Goal: Task Accomplishment & Management: Use online tool/utility

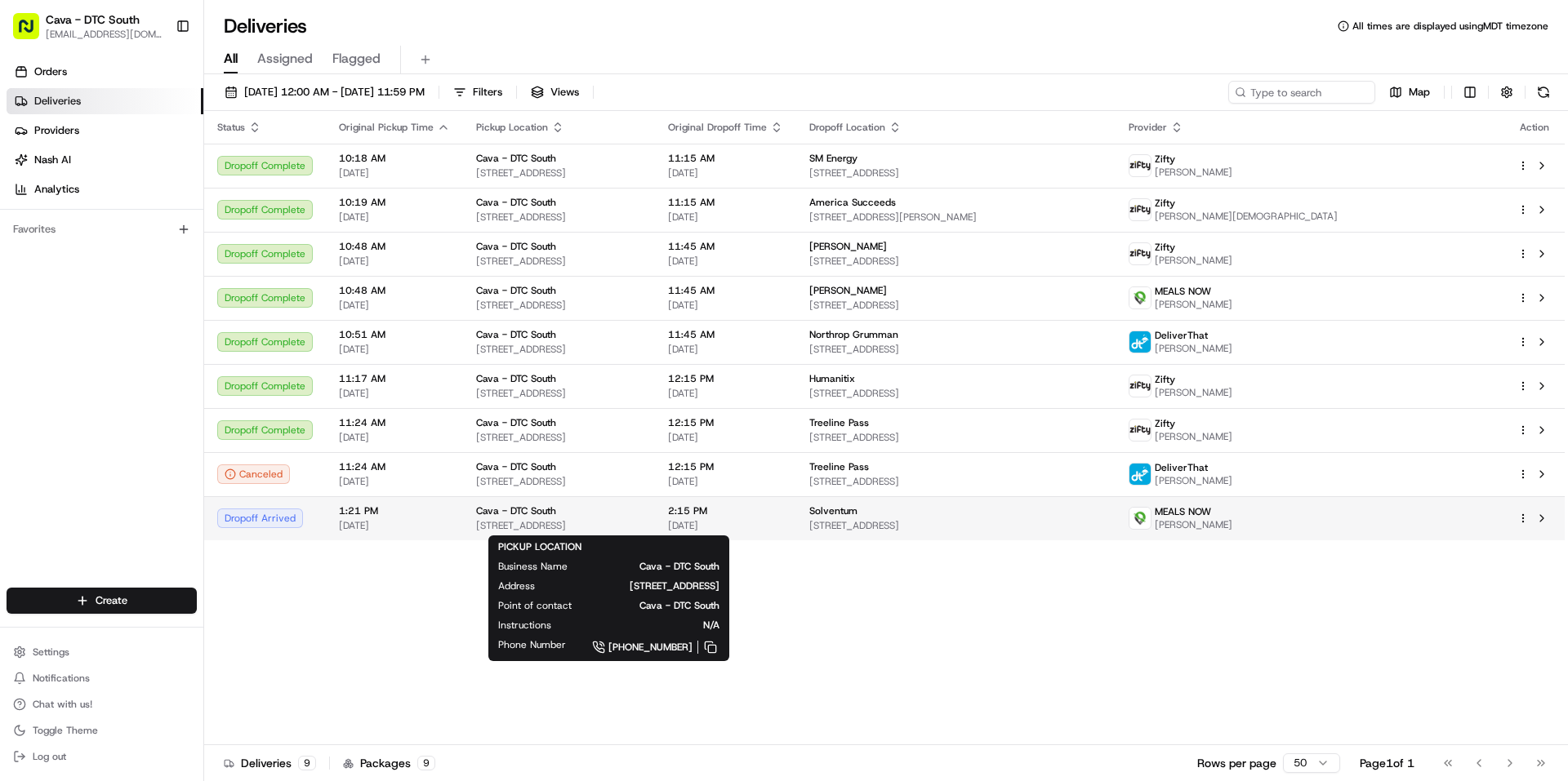
click at [642, 508] on div "Cava - DTC South" at bounding box center [559, 511] width 166 height 13
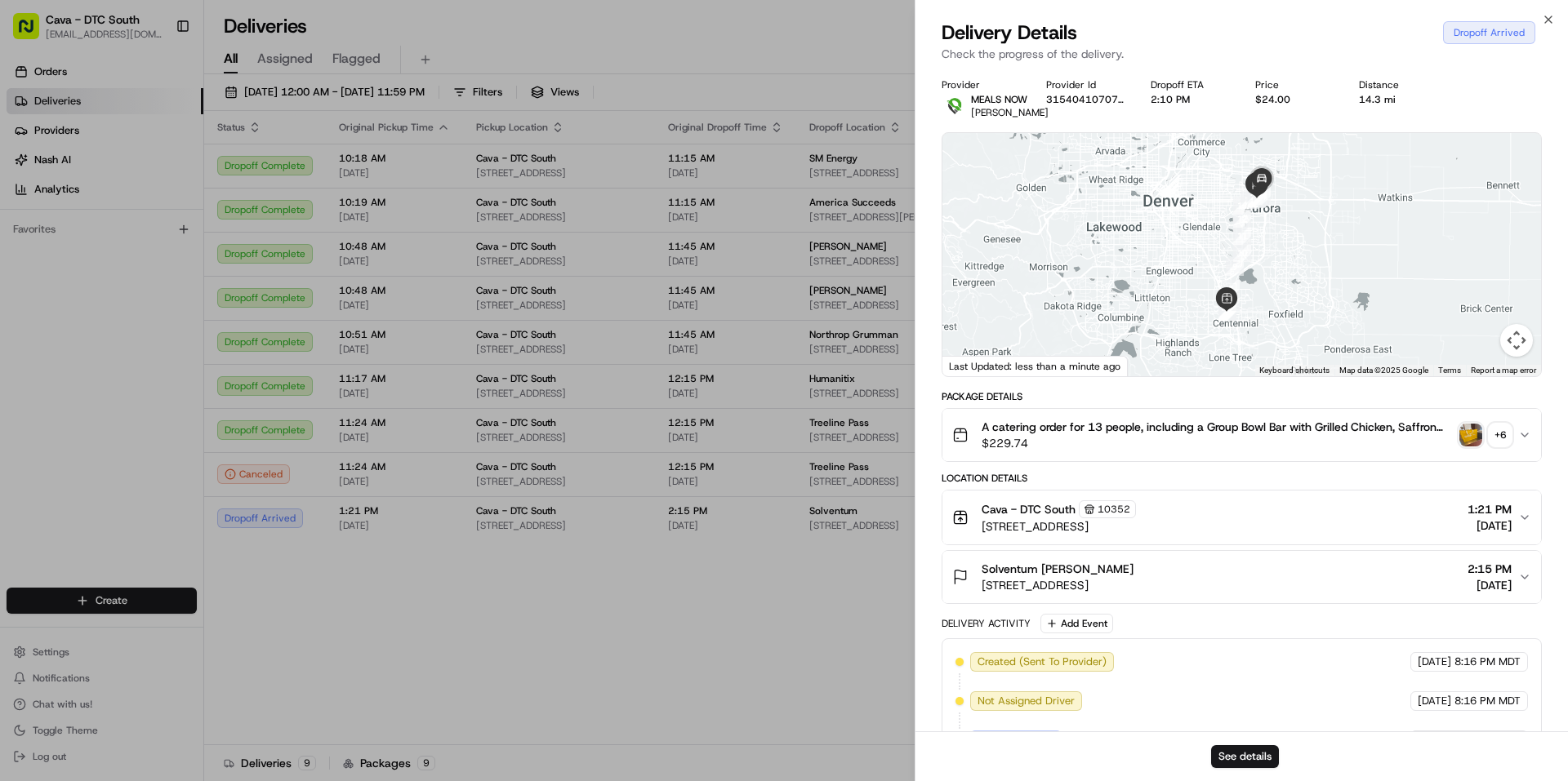
click at [1480, 447] on img "button" at bounding box center [1470, 434] width 23 height 23
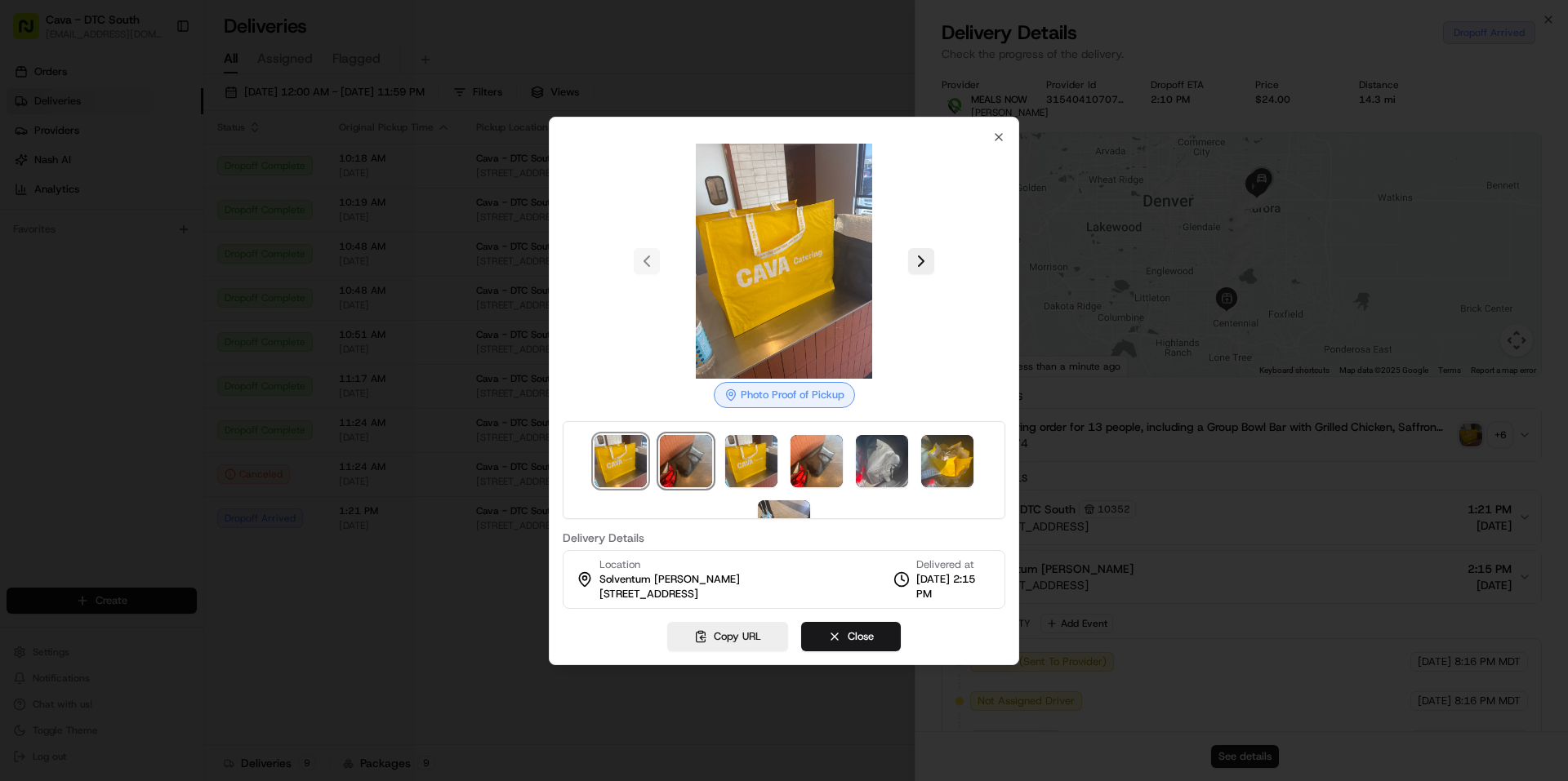
click at [675, 457] on img at bounding box center [685, 461] width 53 height 53
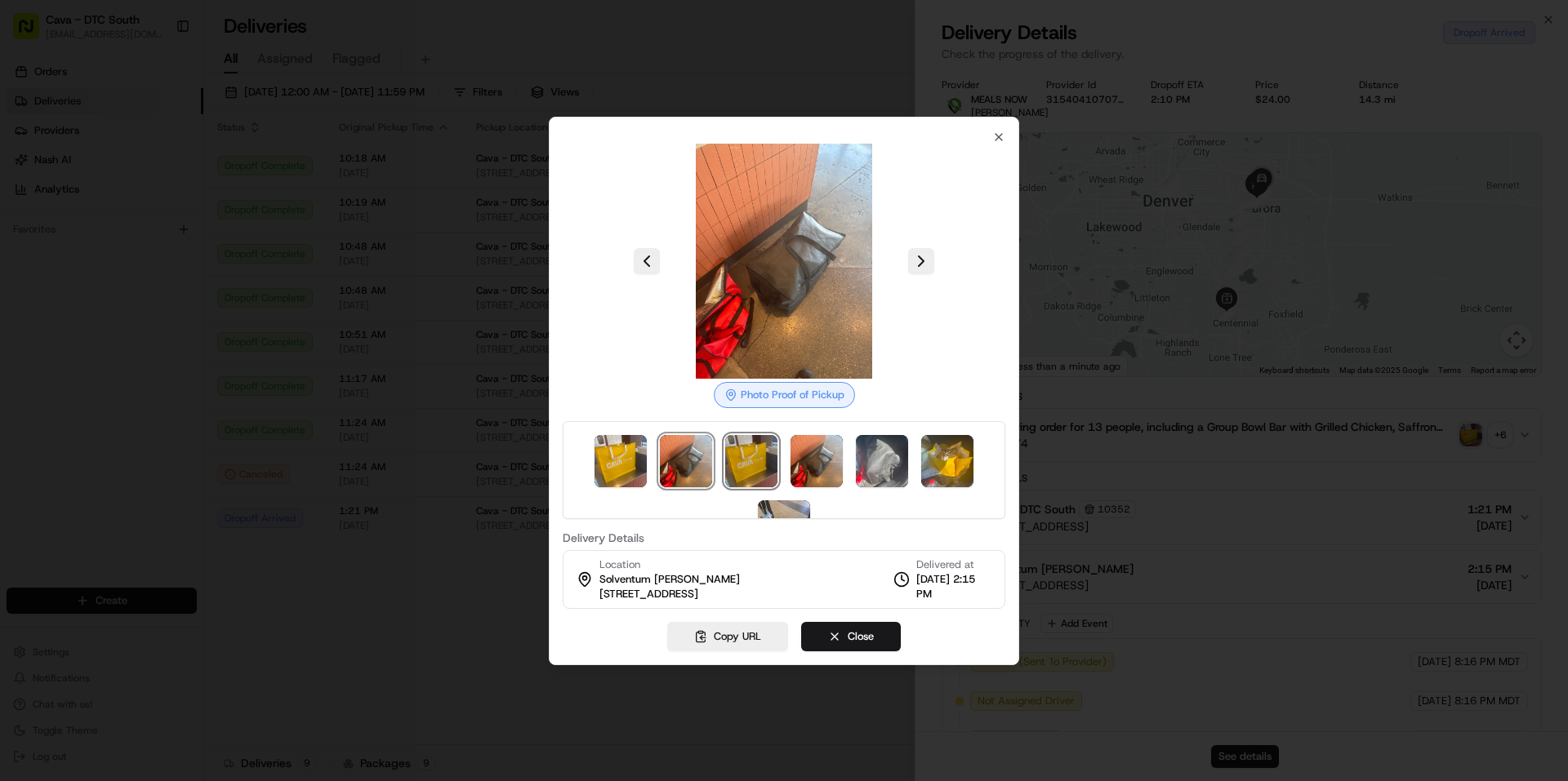
click at [743, 458] on img at bounding box center [751, 461] width 53 height 53
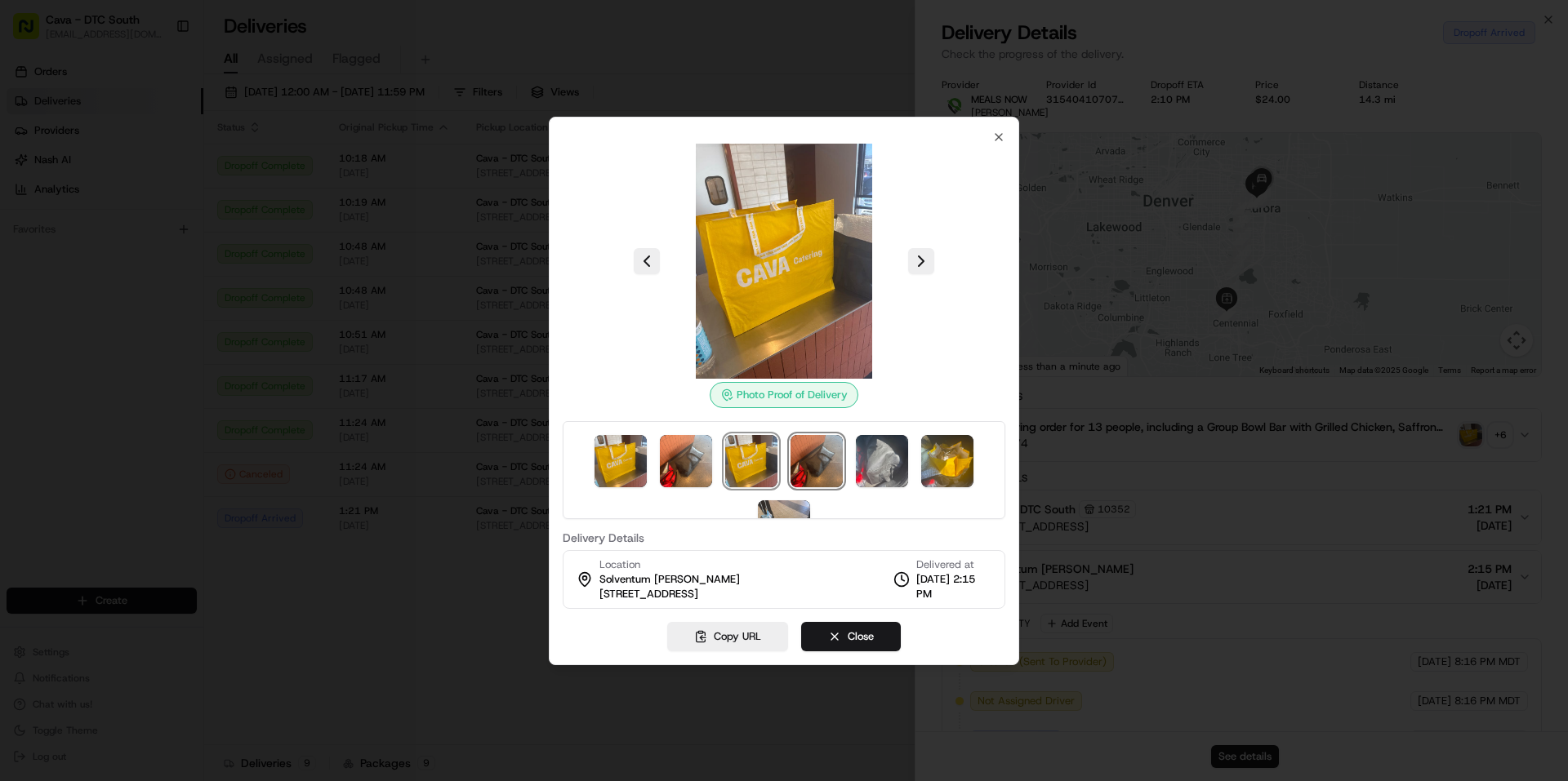
click at [814, 468] on img at bounding box center [816, 461] width 53 height 53
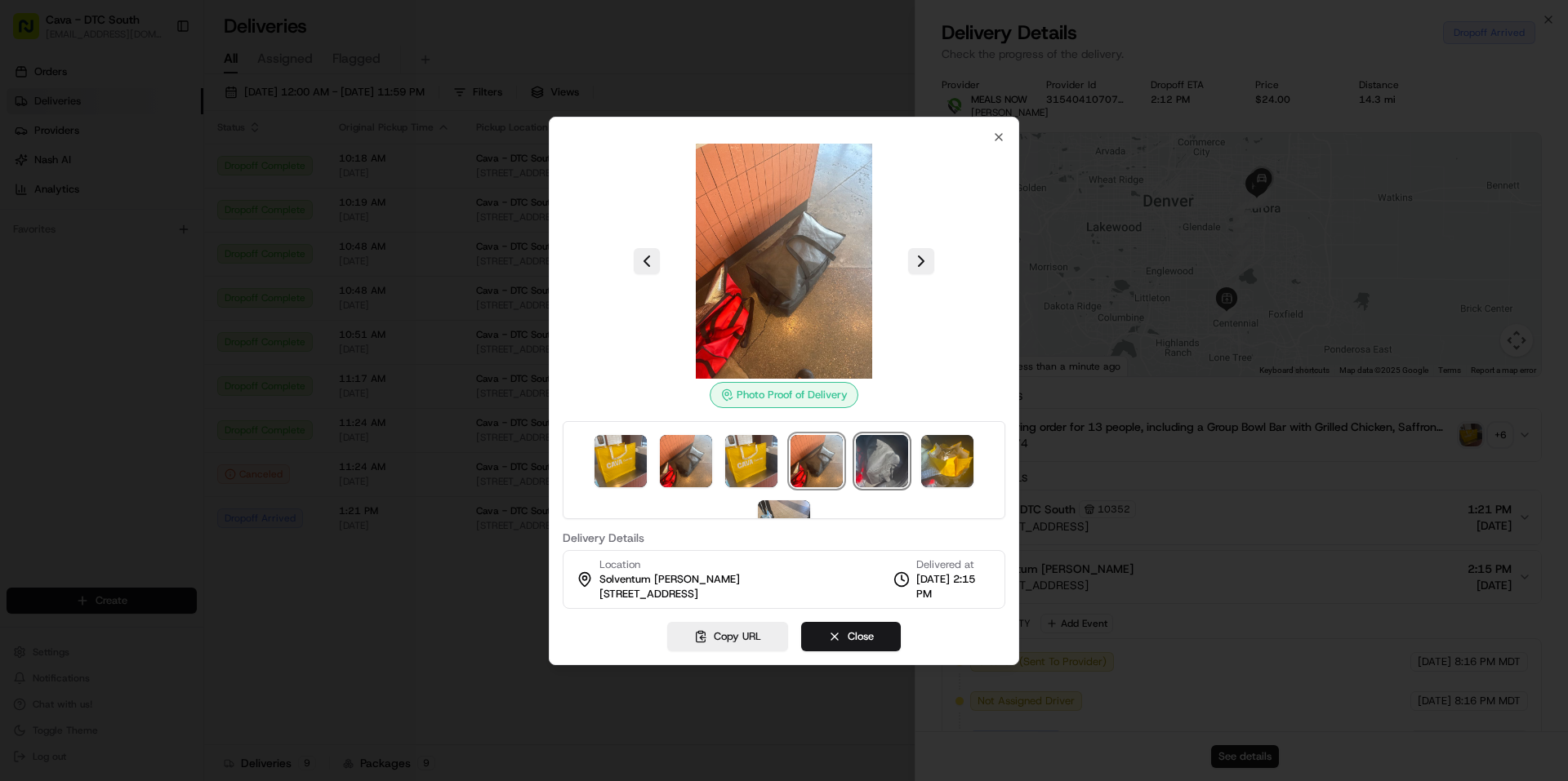
click at [879, 470] on img at bounding box center [882, 461] width 53 height 53
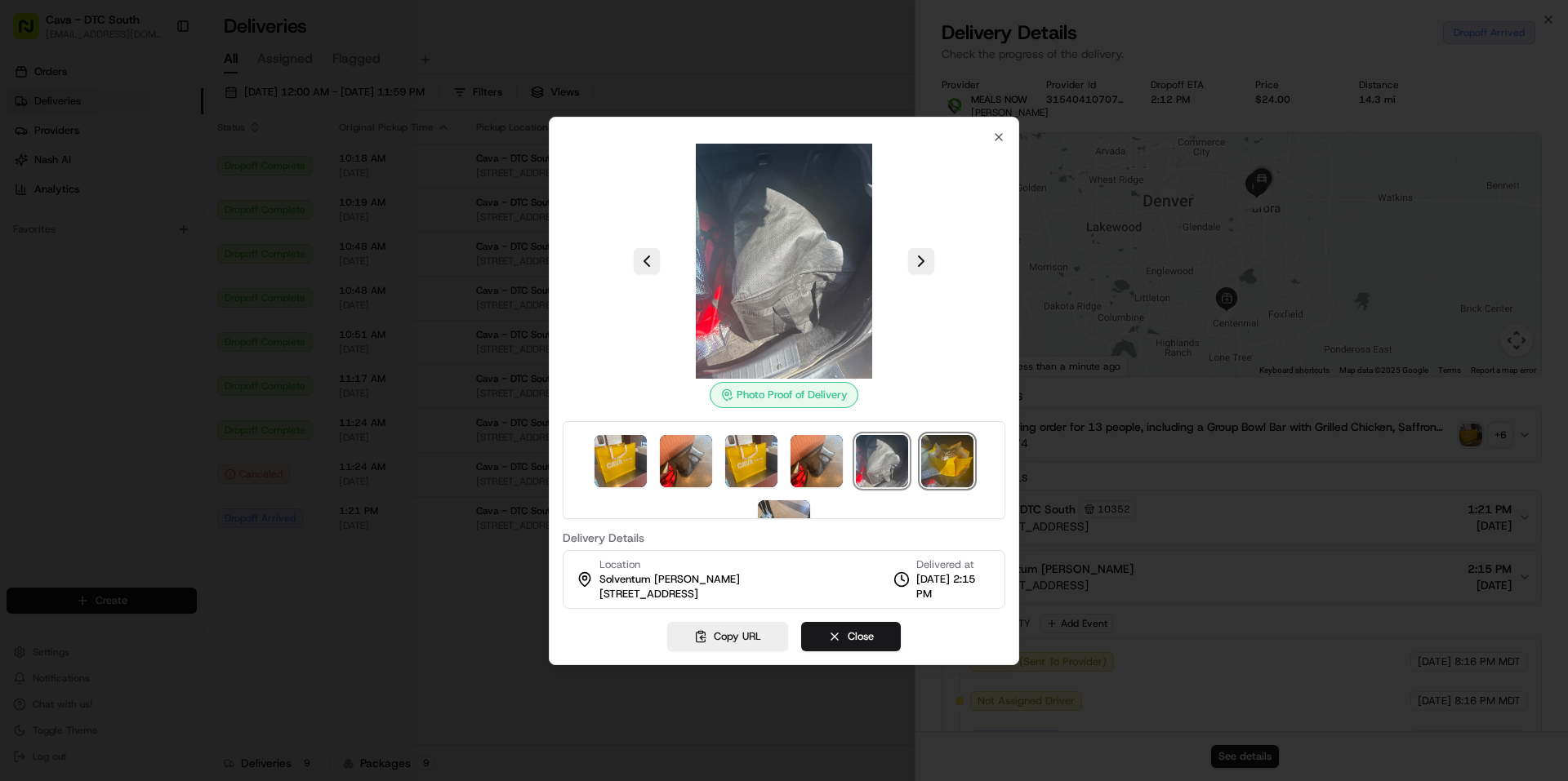
click at [927, 470] on img at bounding box center [947, 461] width 53 height 53
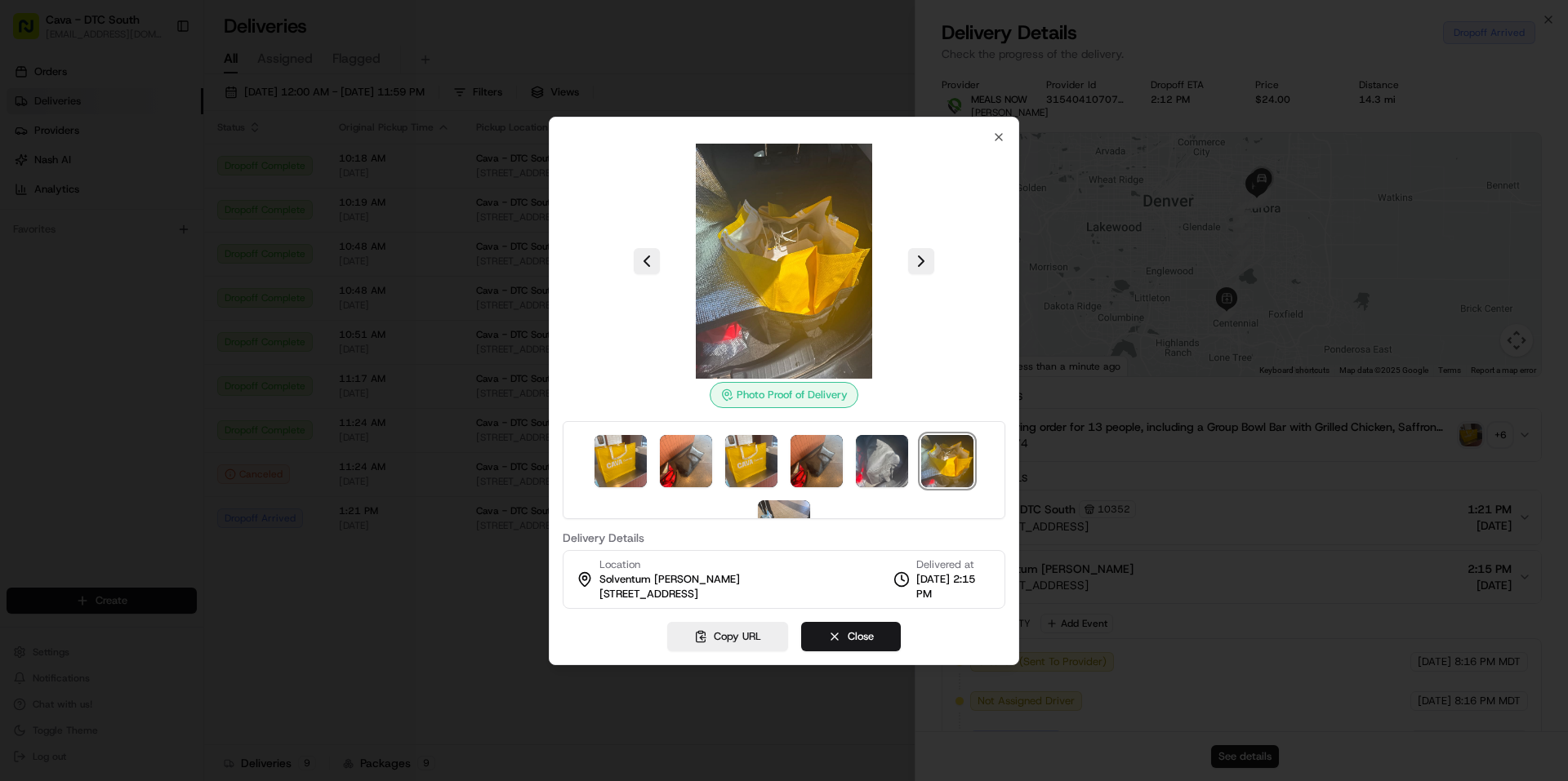
scroll to position [48, 0]
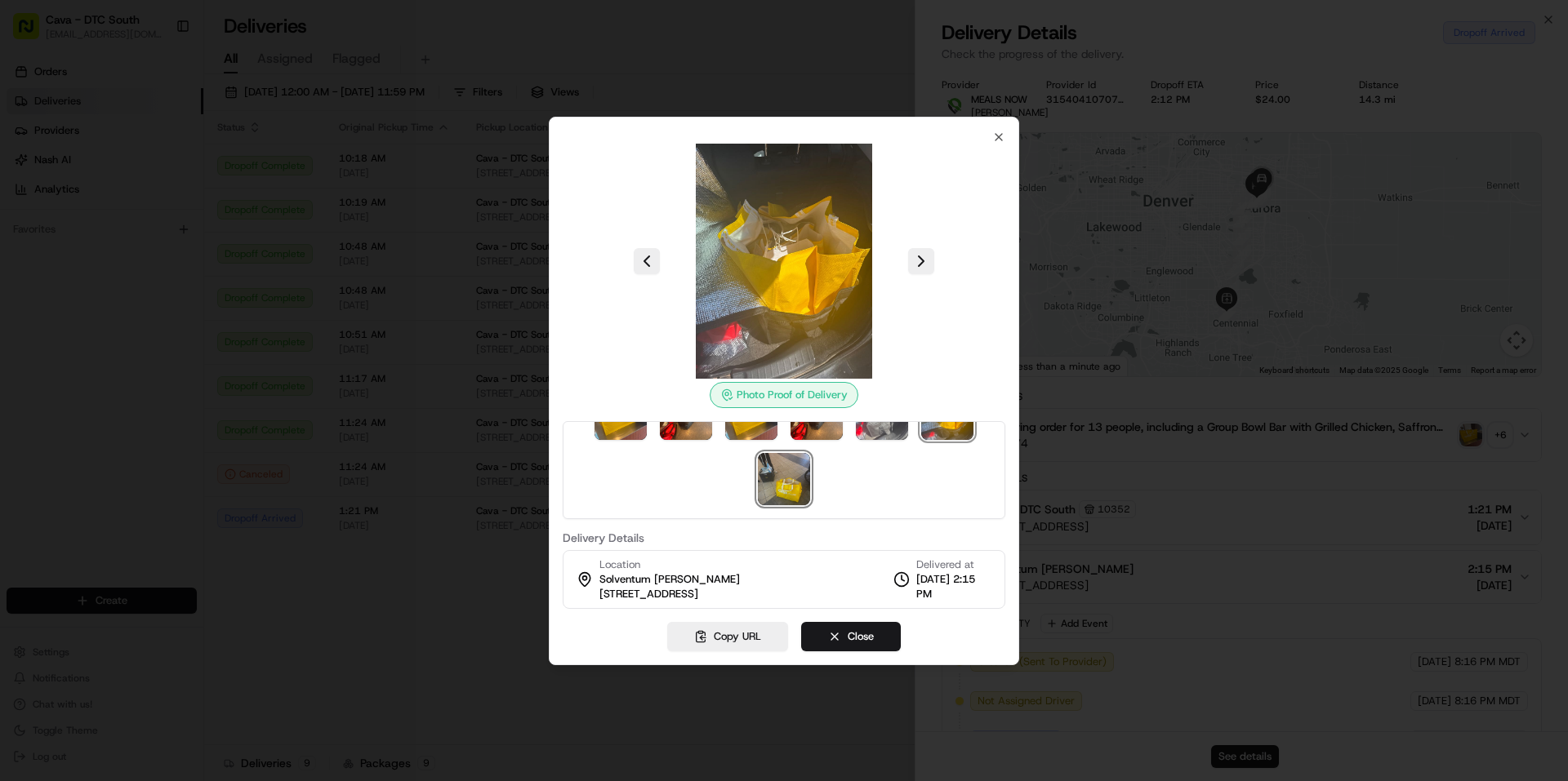
click at [791, 463] on img at bounding box center [784, 479] width 53 height 53
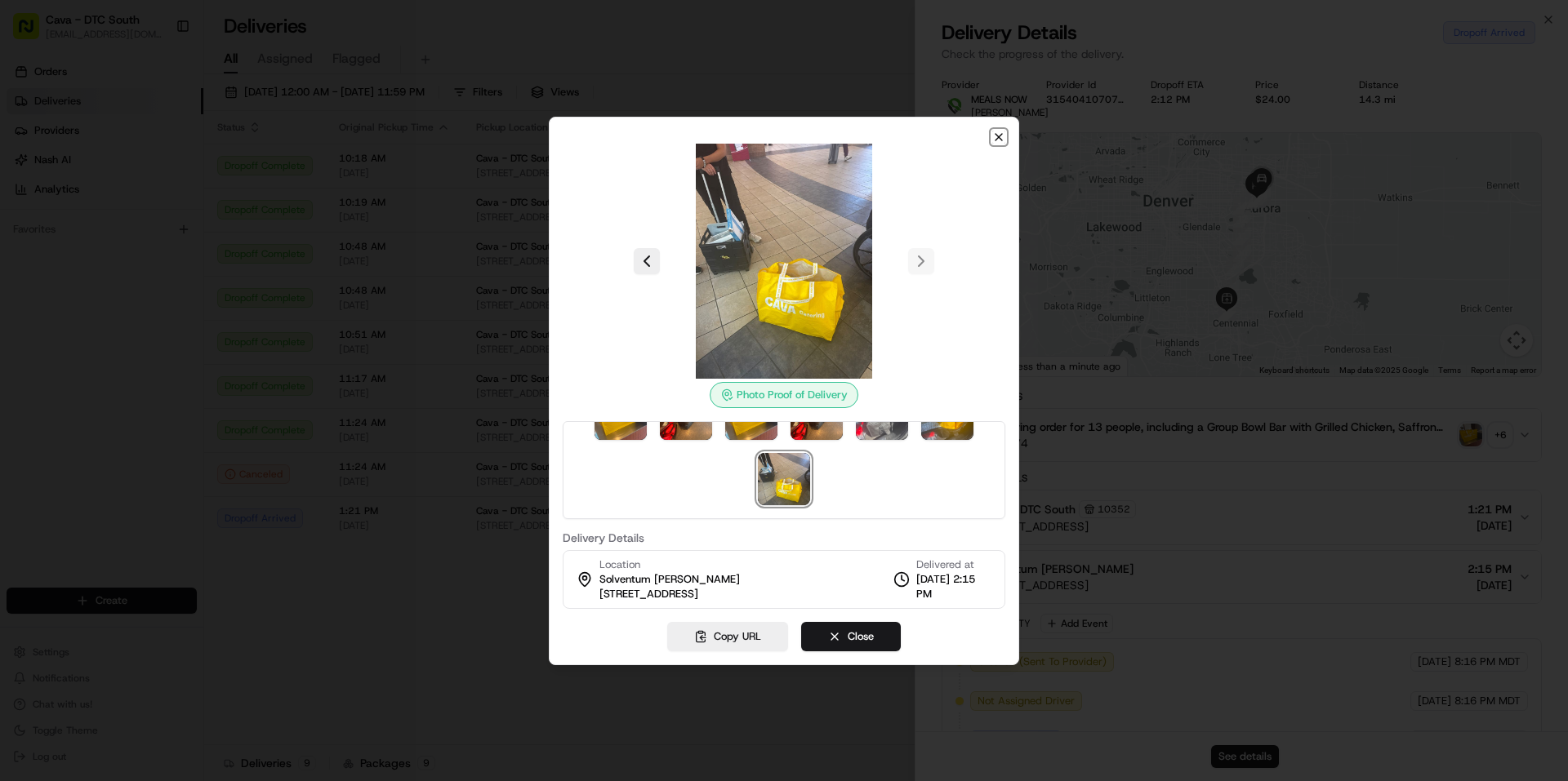
click at [1002, 134] on icon "button" at bounding box center [999, 138] width 7 height 7
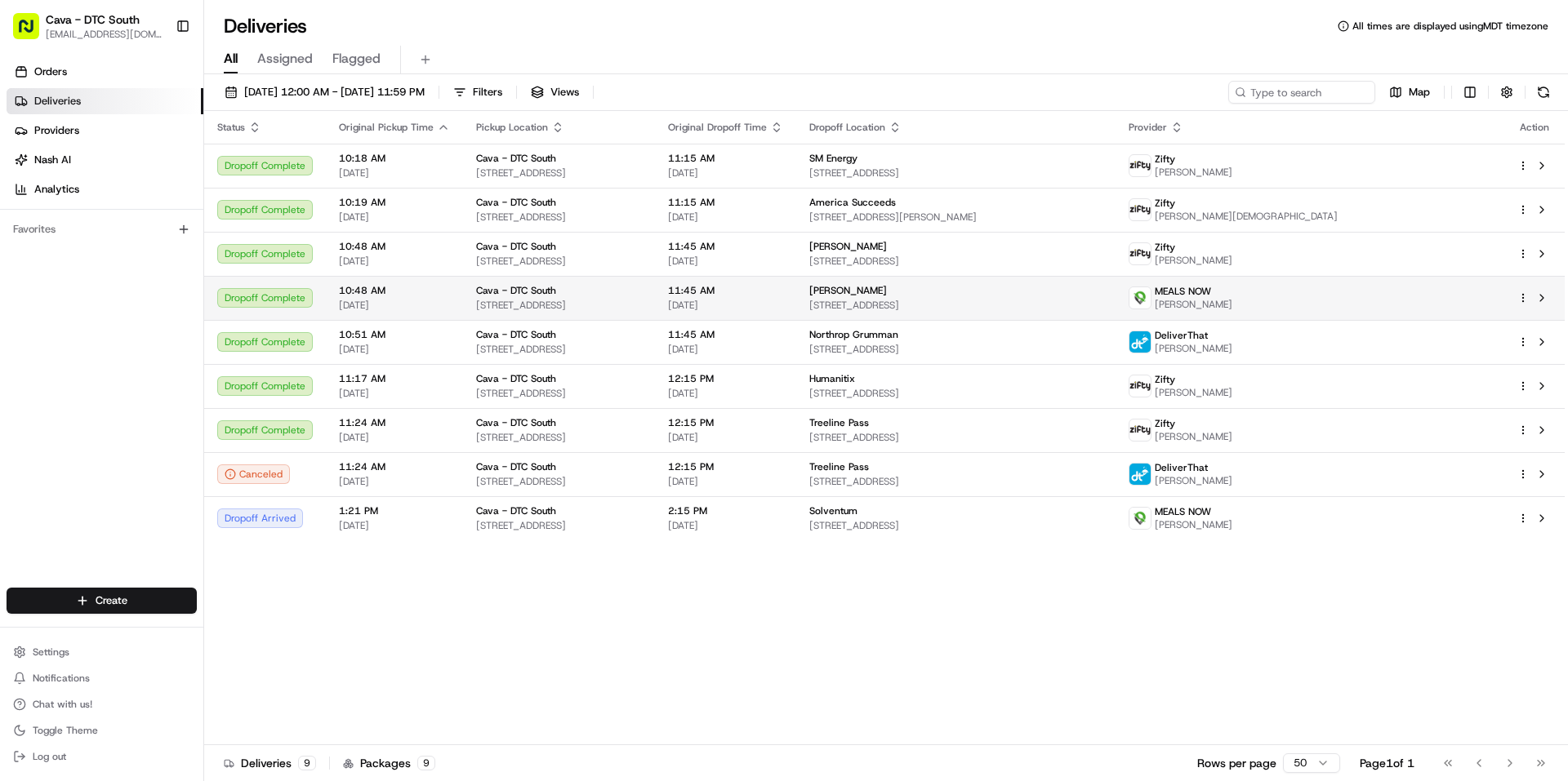
click at [1232, 303] on span "kurosh moshfegh" at bounding box center [1193, 305] width 78 height 13
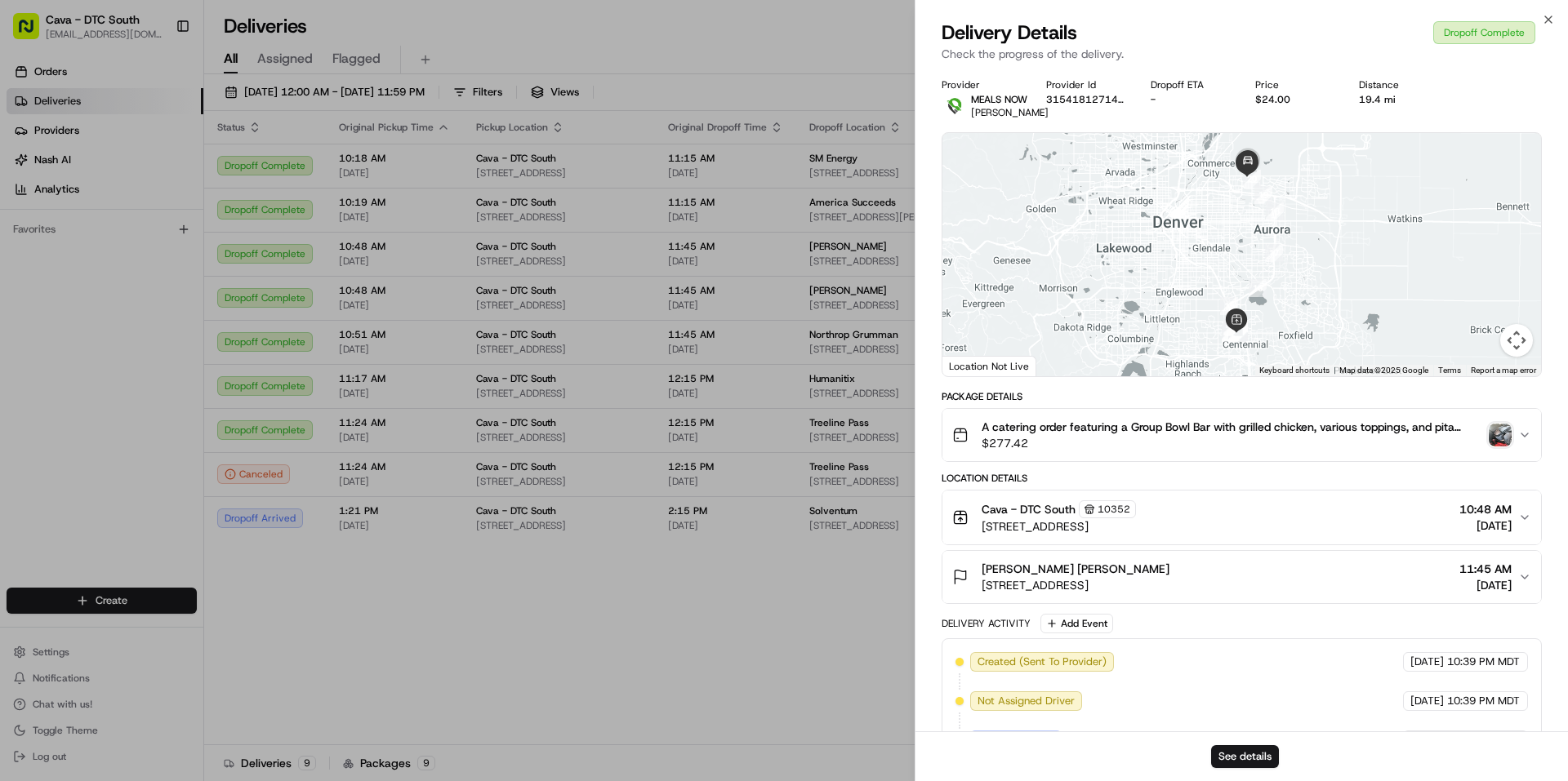
click at [1528, 442] on icon "button" at bounding box center [1525, 435] width 13 height 13
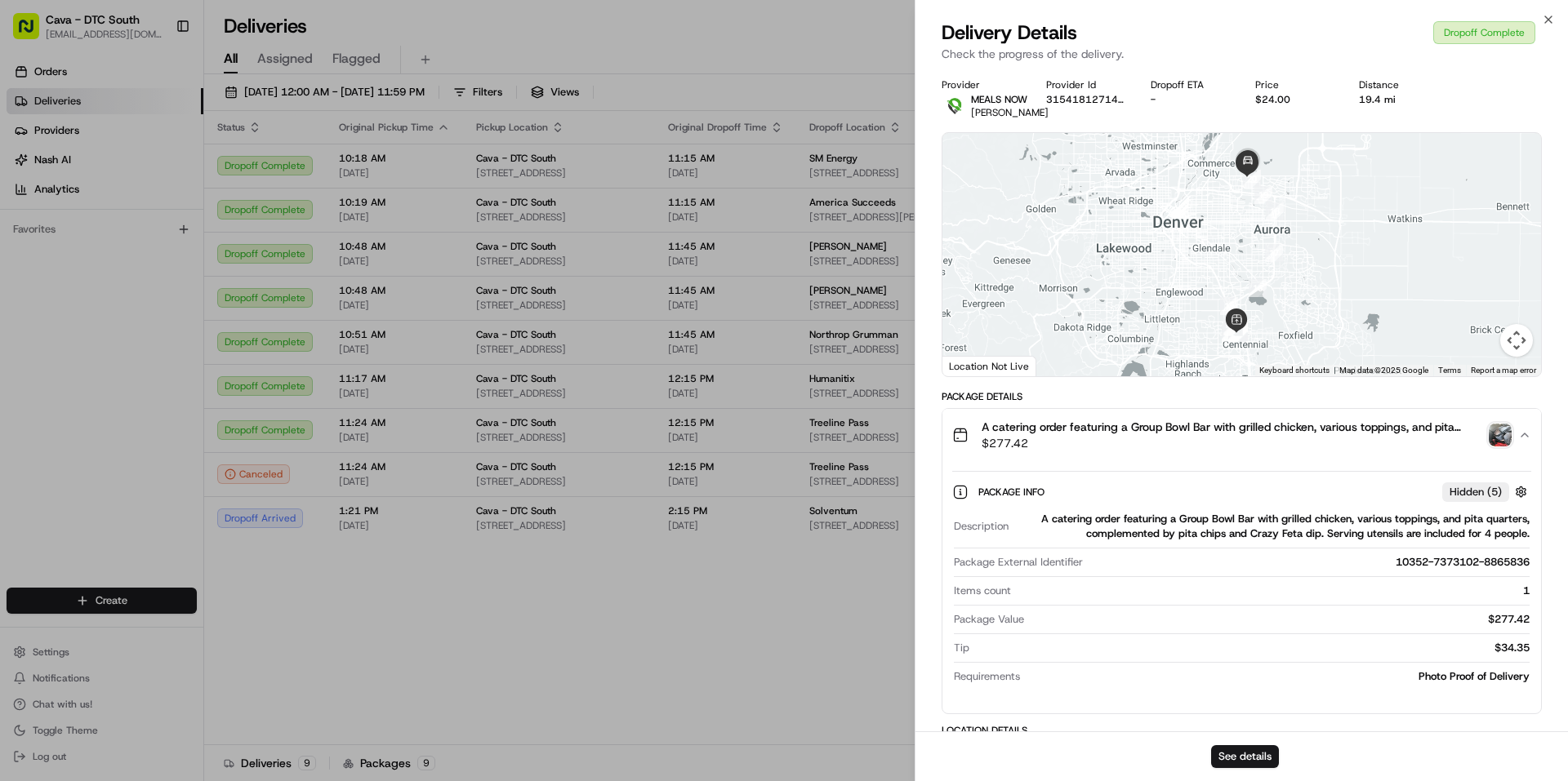
click at [1500, 444] on img "button" at bounding box center [1500, 434] width 23 height 23
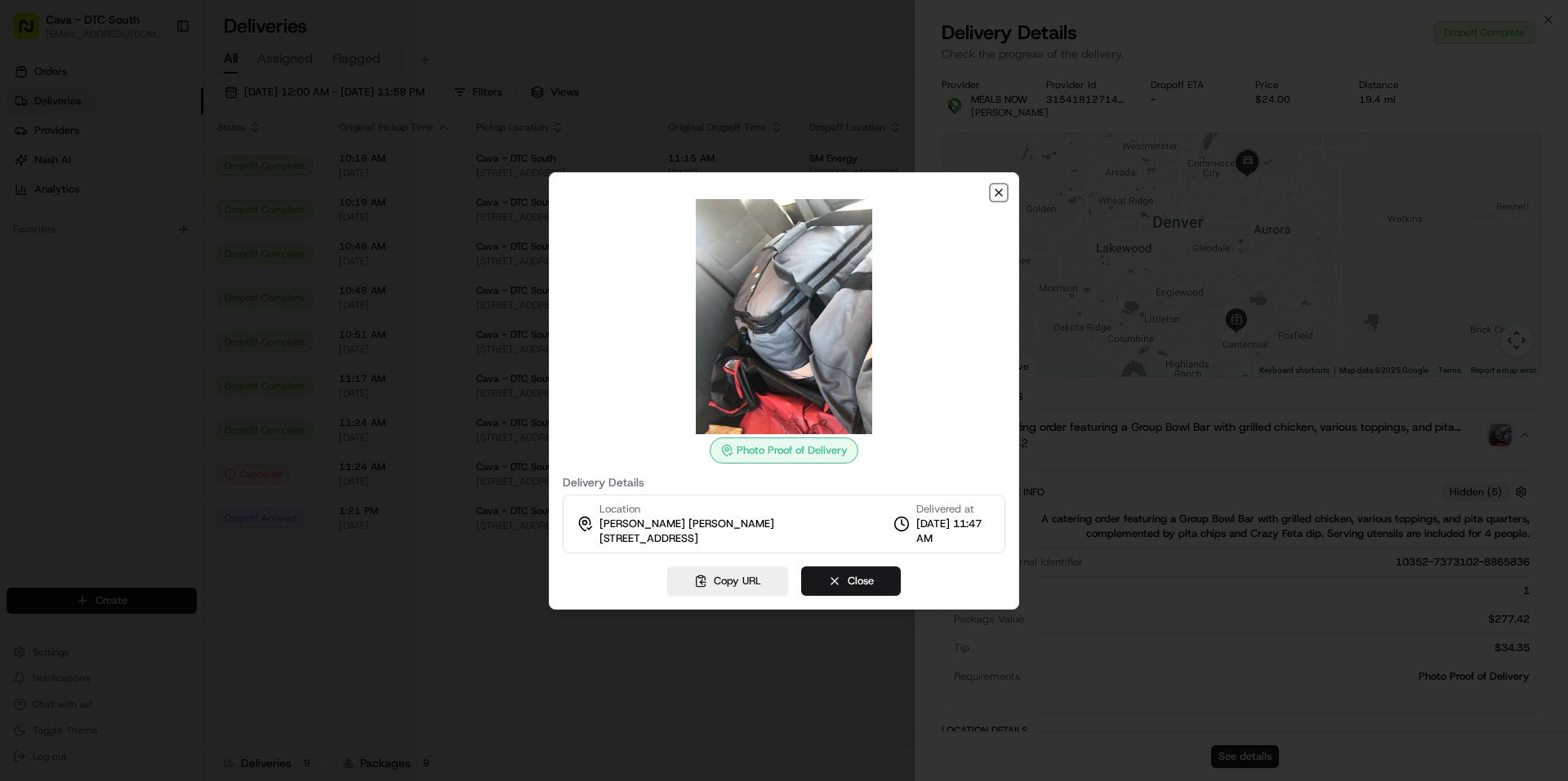
click at [996, 192] on icon "button" at bounding box center [999, 193] width 13 height 13
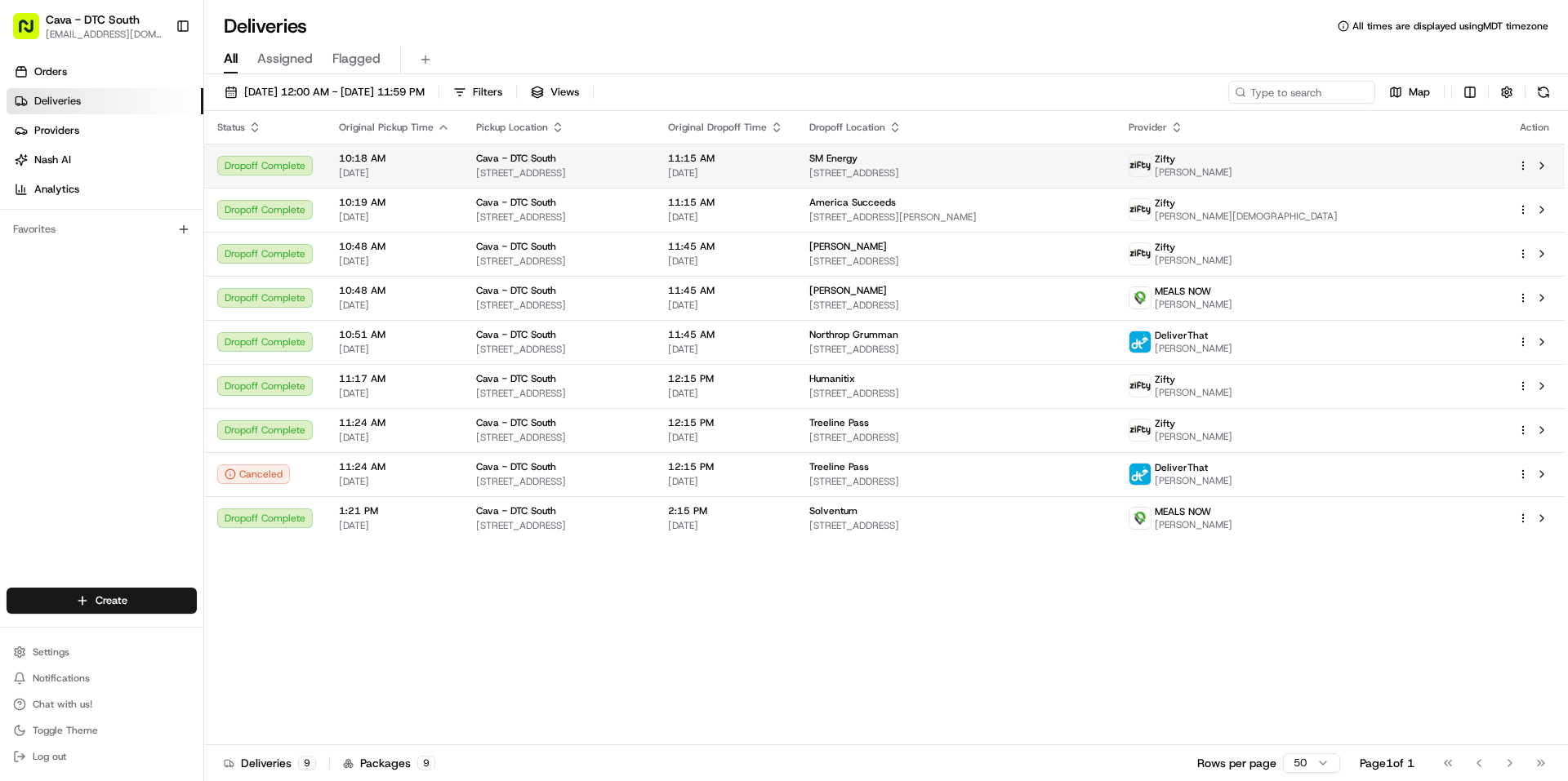
click at [783, 171] on span "[DATE]" at bounding box center [725, 173] width 115 height 13
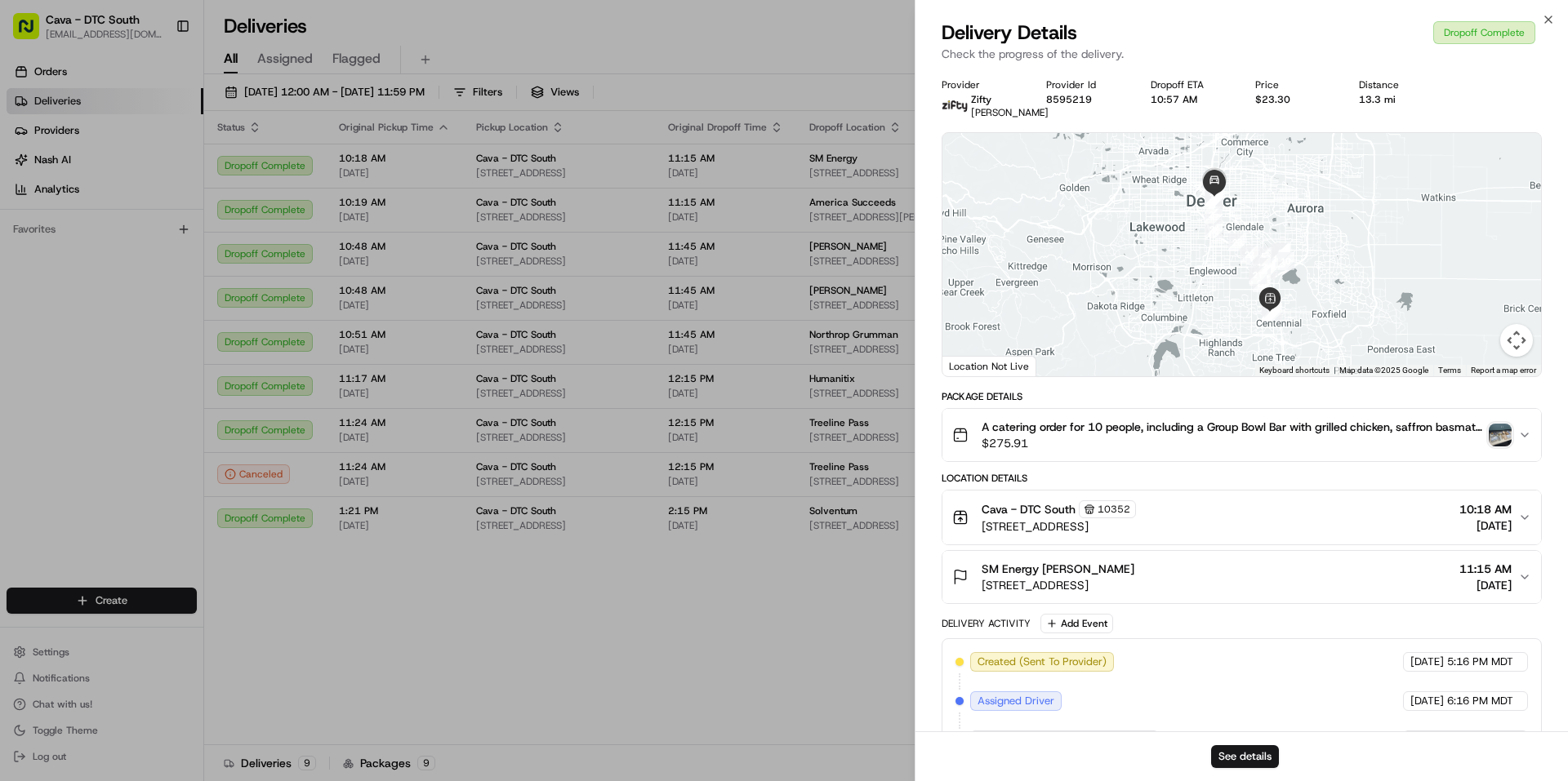
click at [1501, 447] on img "button" at bounding box center [1500, 434] width 23 height 23
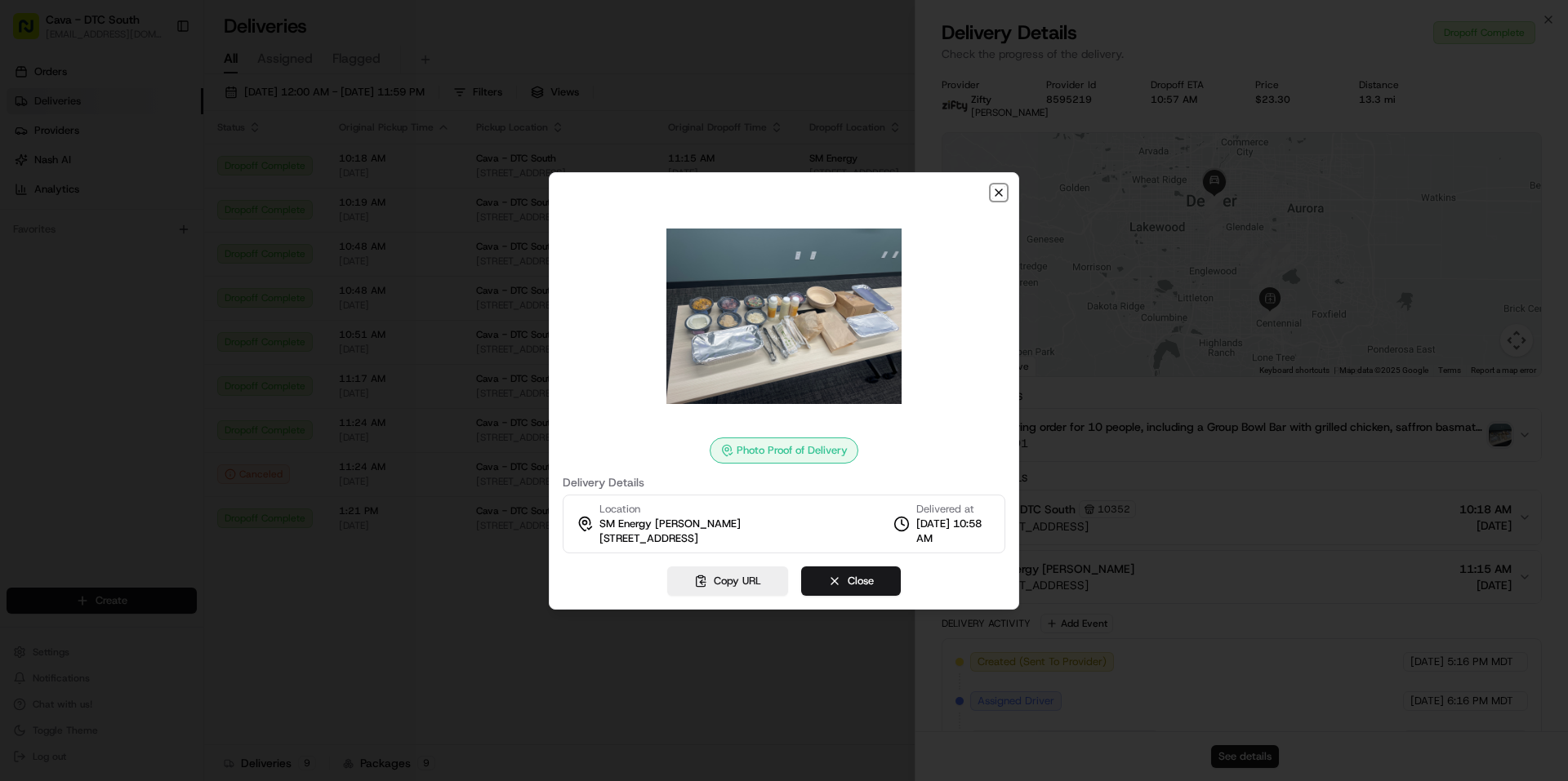
click at [1002, 190] on icon "button" at bounding box center [999, 193] width 13 height 13
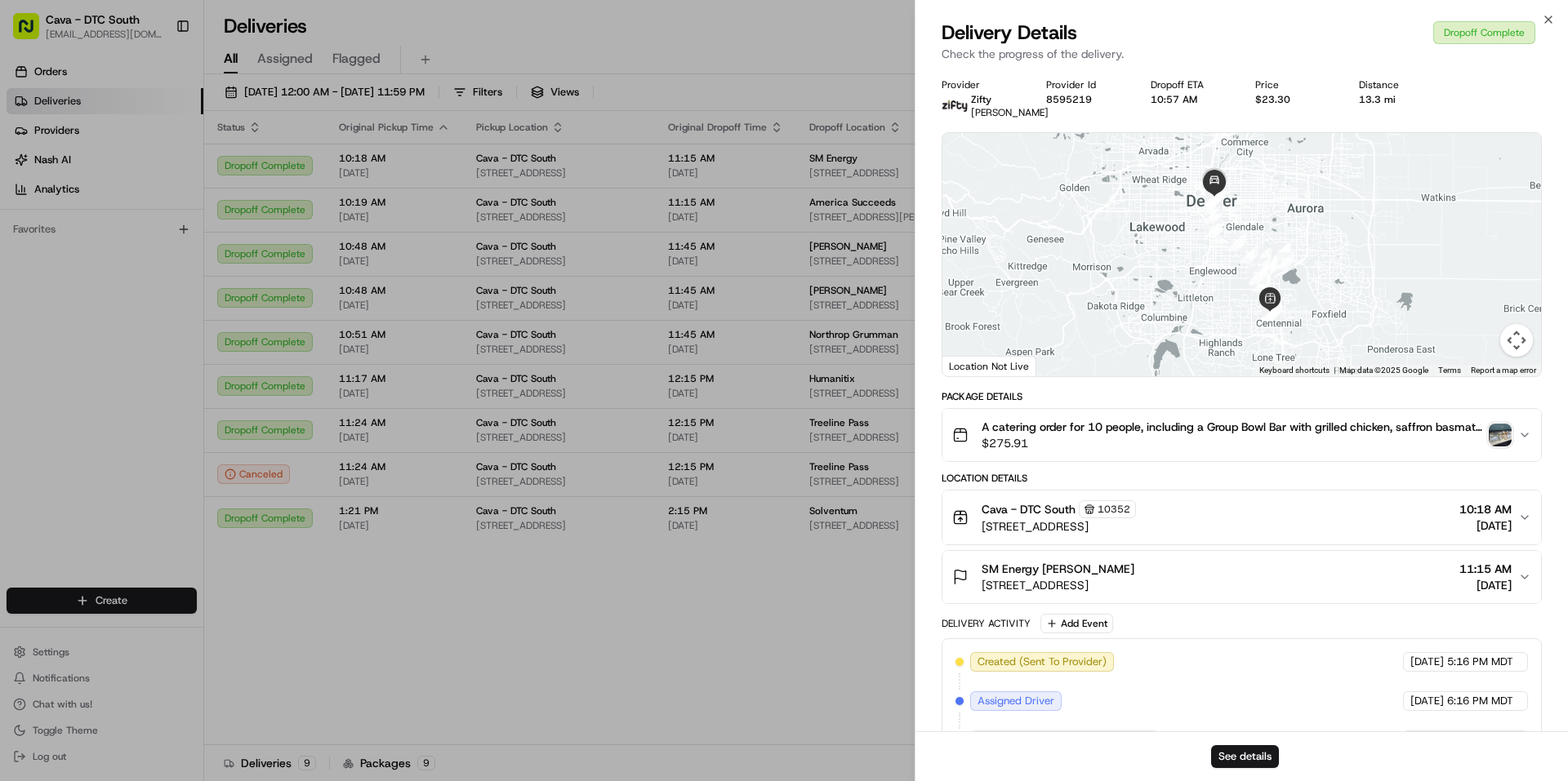
click at [1525, 437] on icon "button" at bounding box center [1525, 435] width 7 height 3
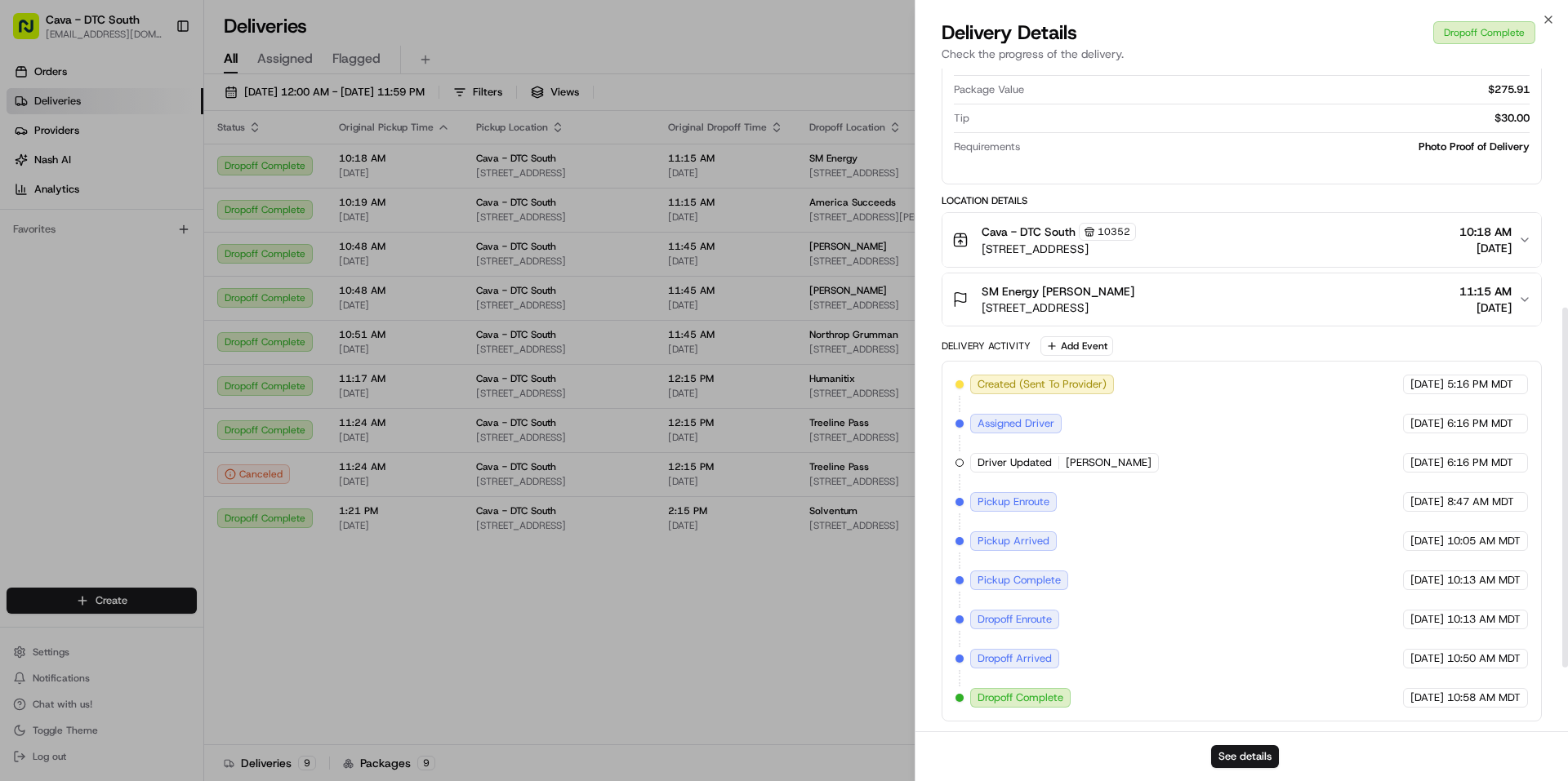
scroll to position [558, 0]
click at [1553, 20] on icon "button" at bounding box center [1548, 20] width 13 height 13
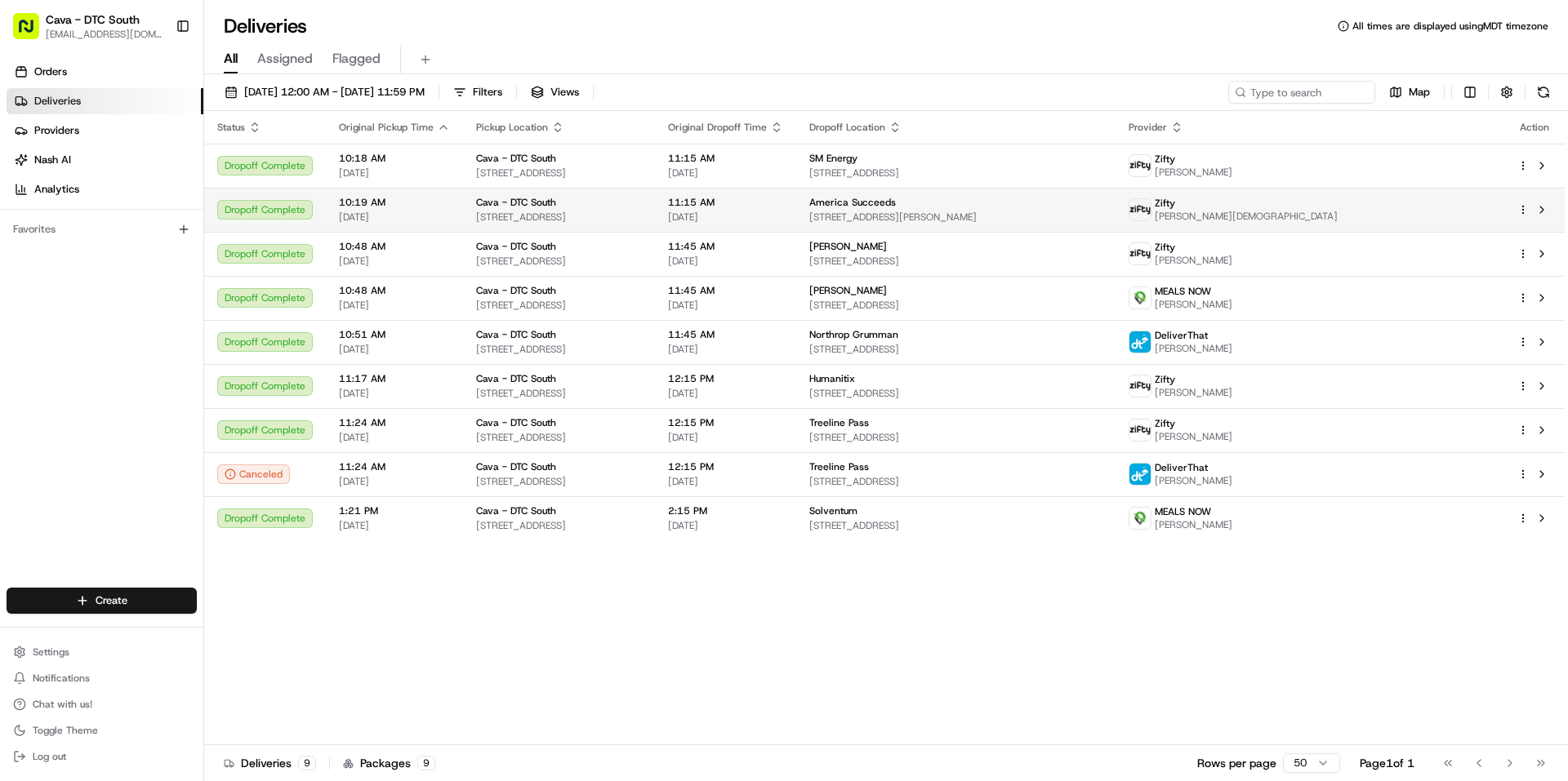
click at [642, 211] on span "[STREET_ADDRESS]" at bounding box center [559, 218] width 166 height 13
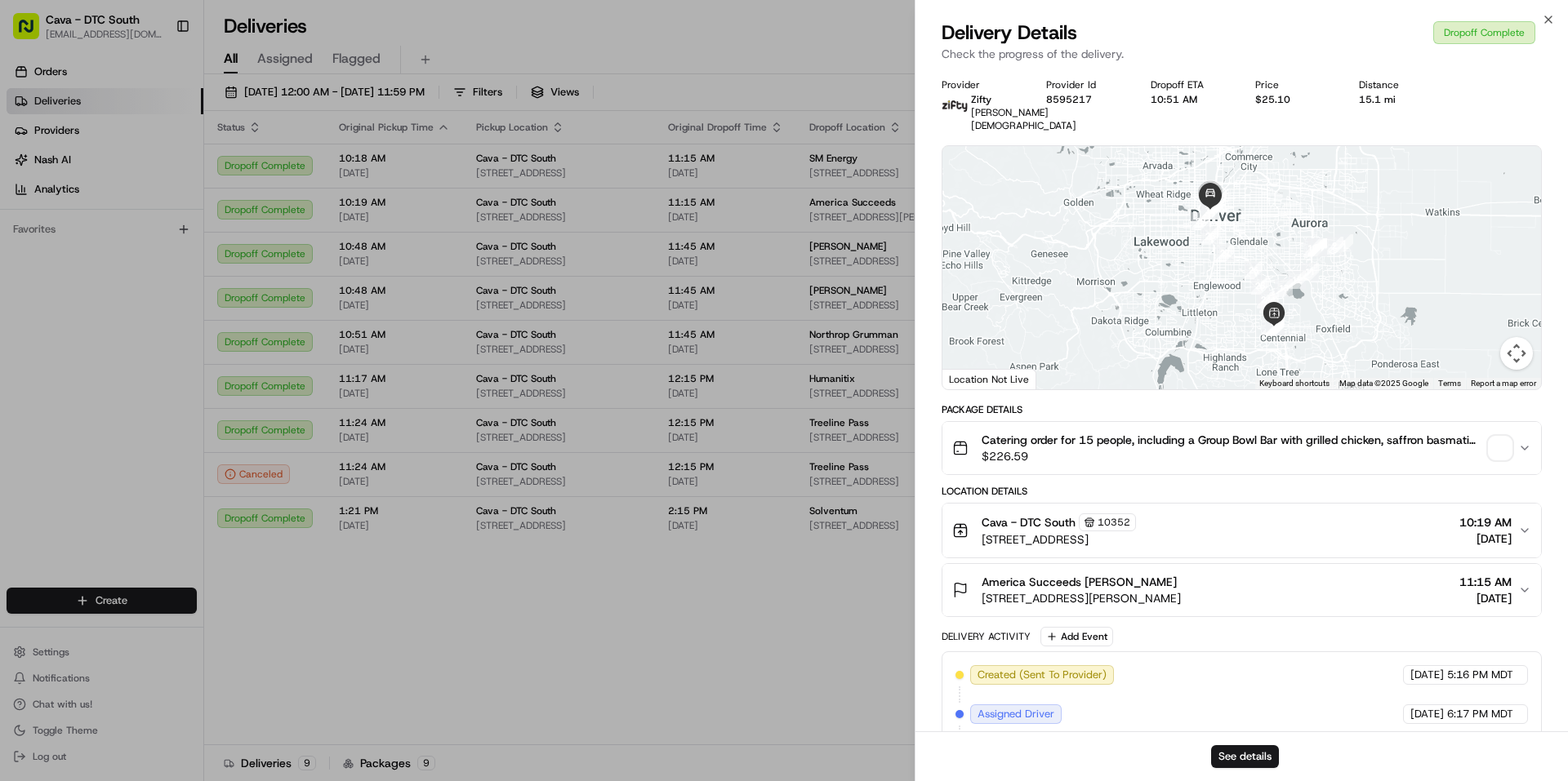
click at [1502, 455] on span "button" at bounding box center [1500, 448] width 23 height 23
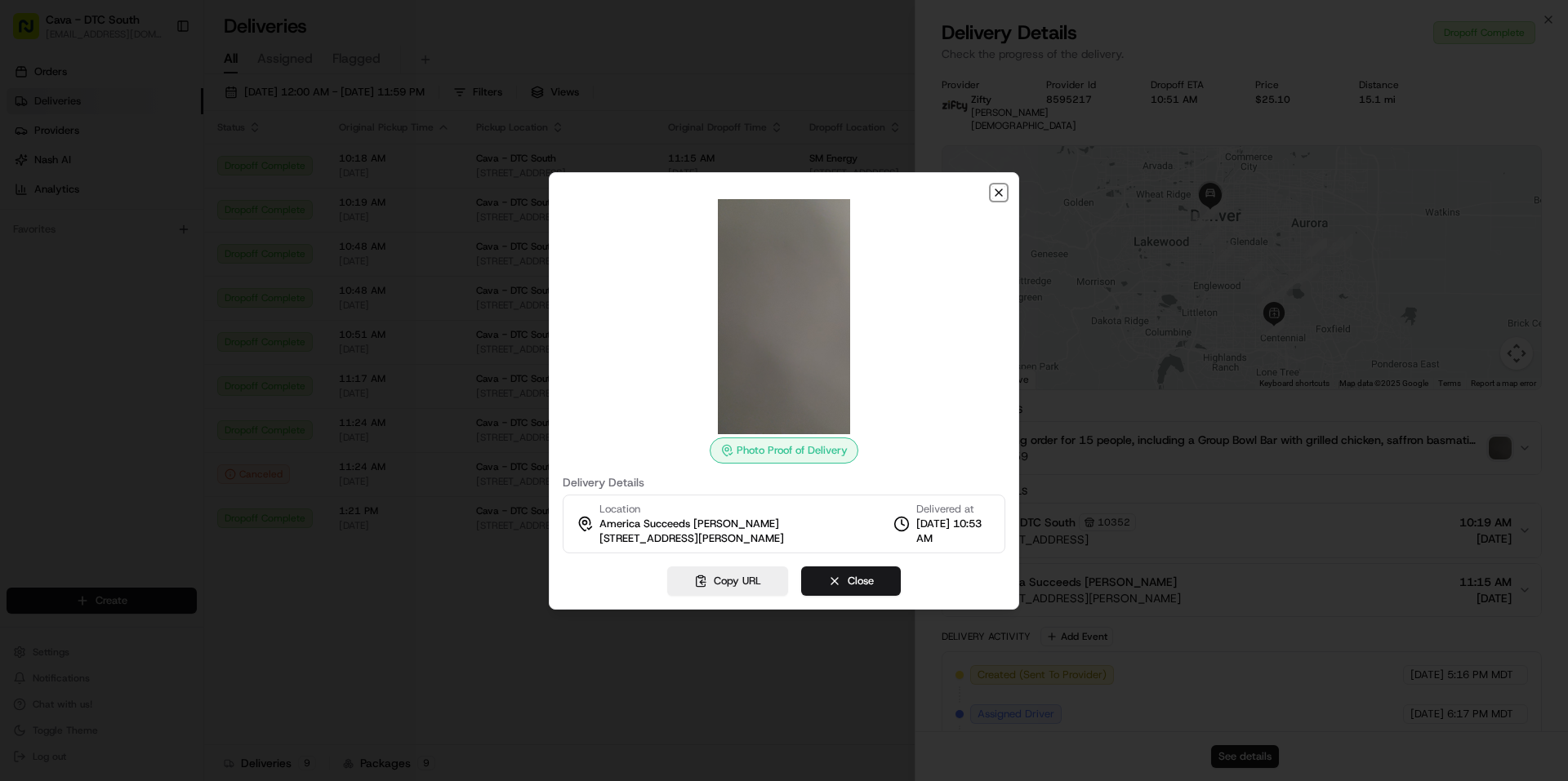
click at [1000, 188] on icon "button" at bounding box center [999, 193] width 13 height 13
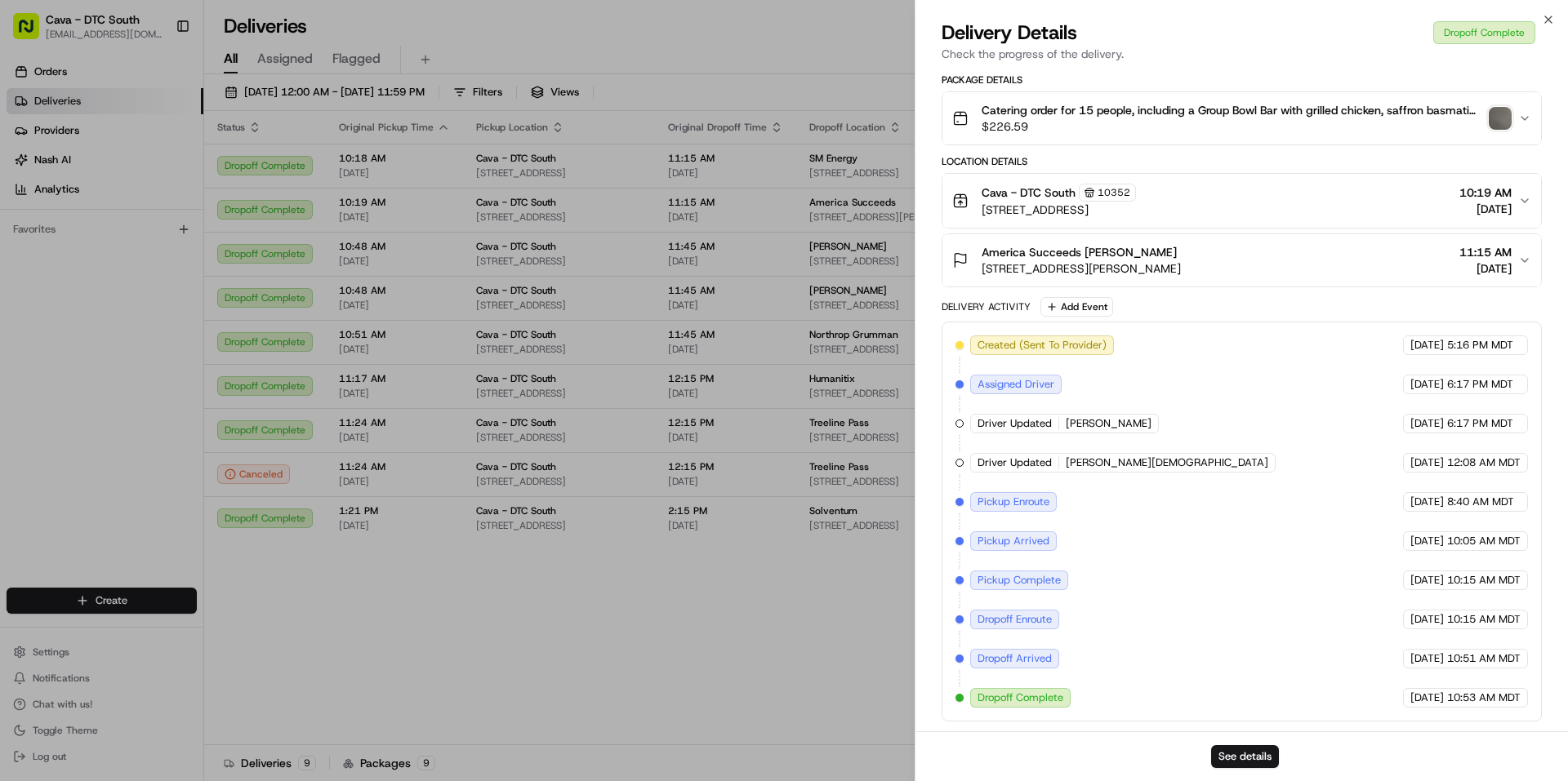
scroll to position [0, 0]
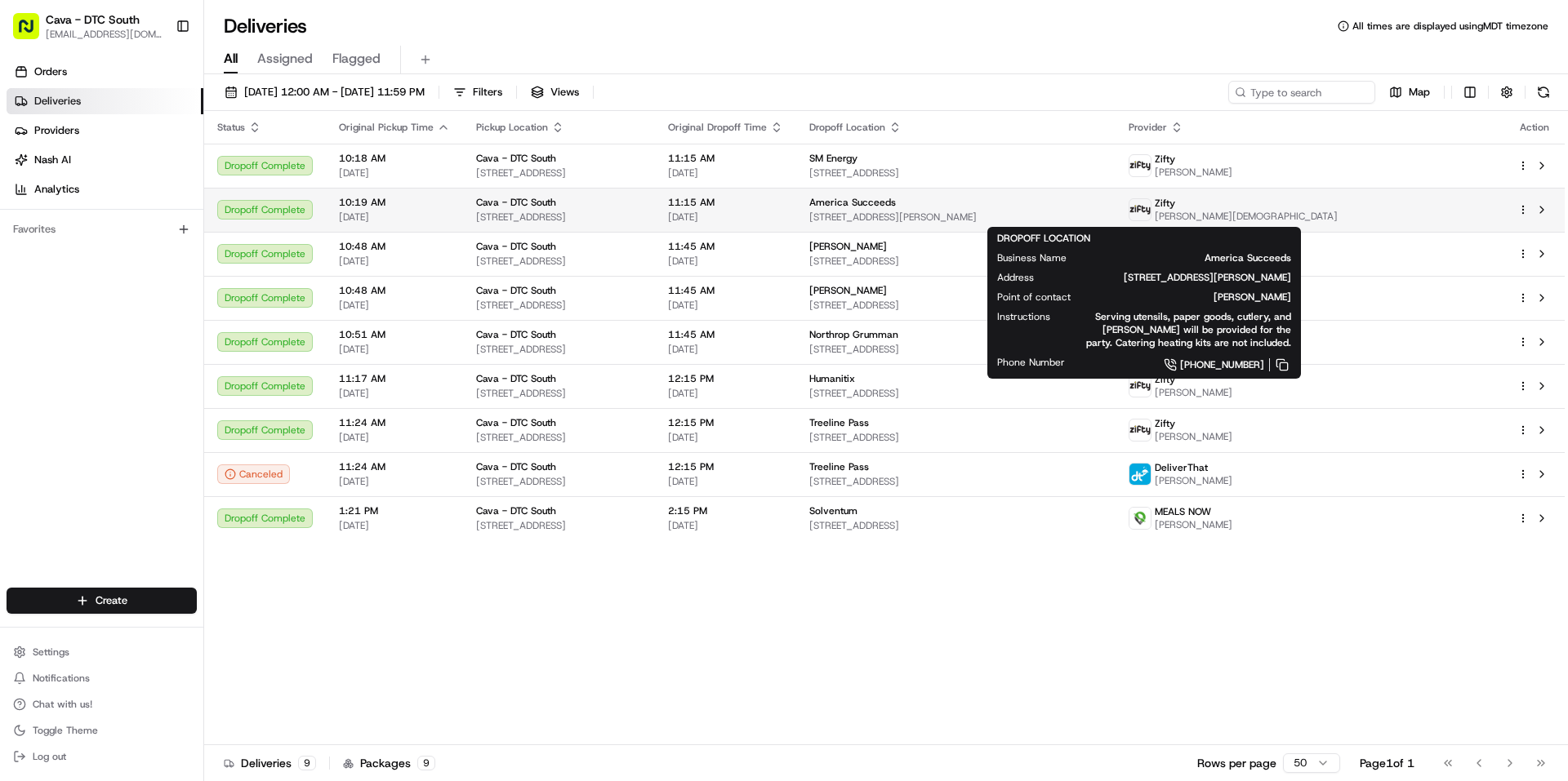
click at [1019, 210] on div "America Succeeds 1390 Lawrence St Suite 200, Denver, CO 80204, USA" at bounding box center [956, 209] width 294 height 28
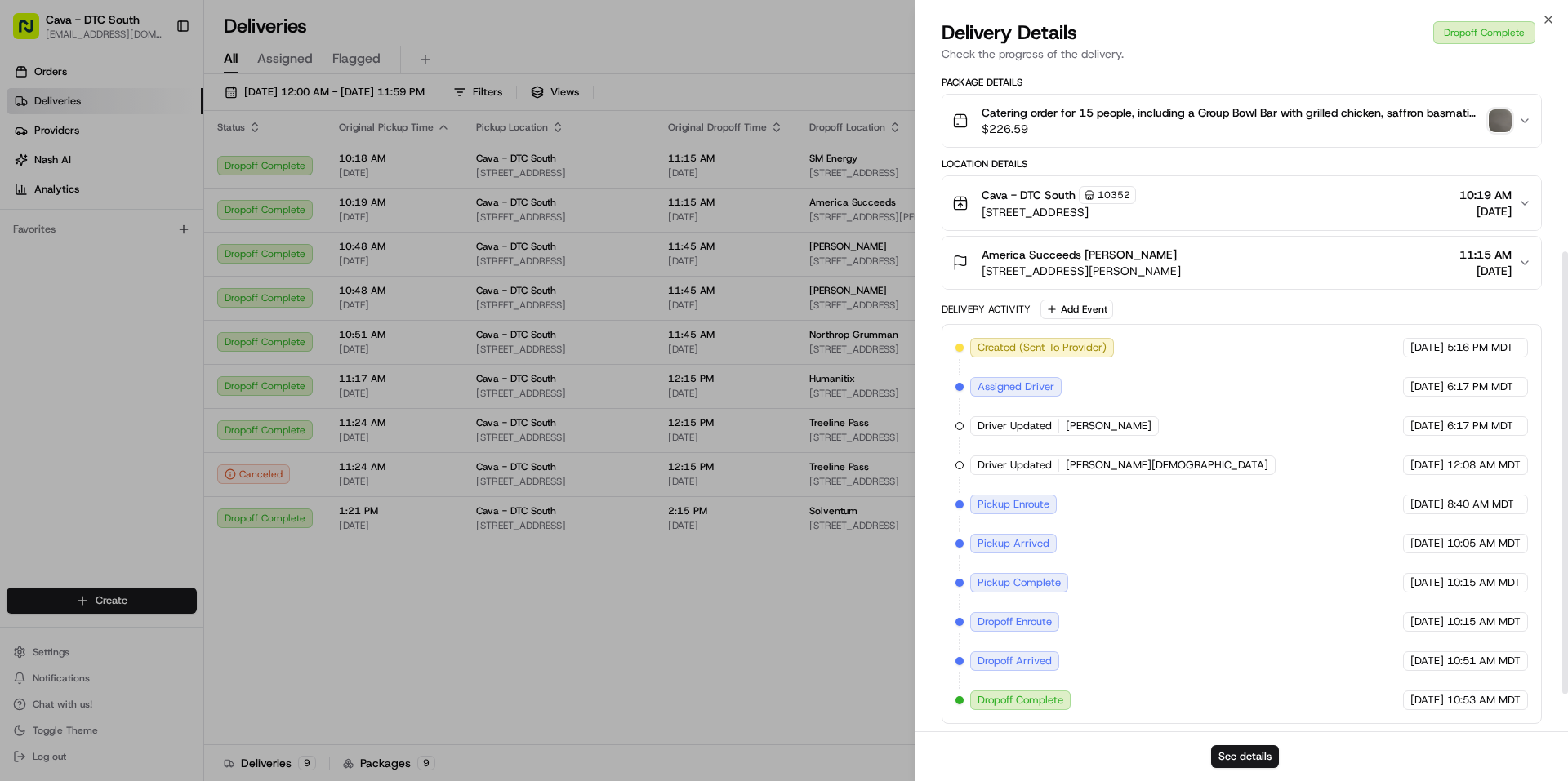
scroll to position [330, 0]
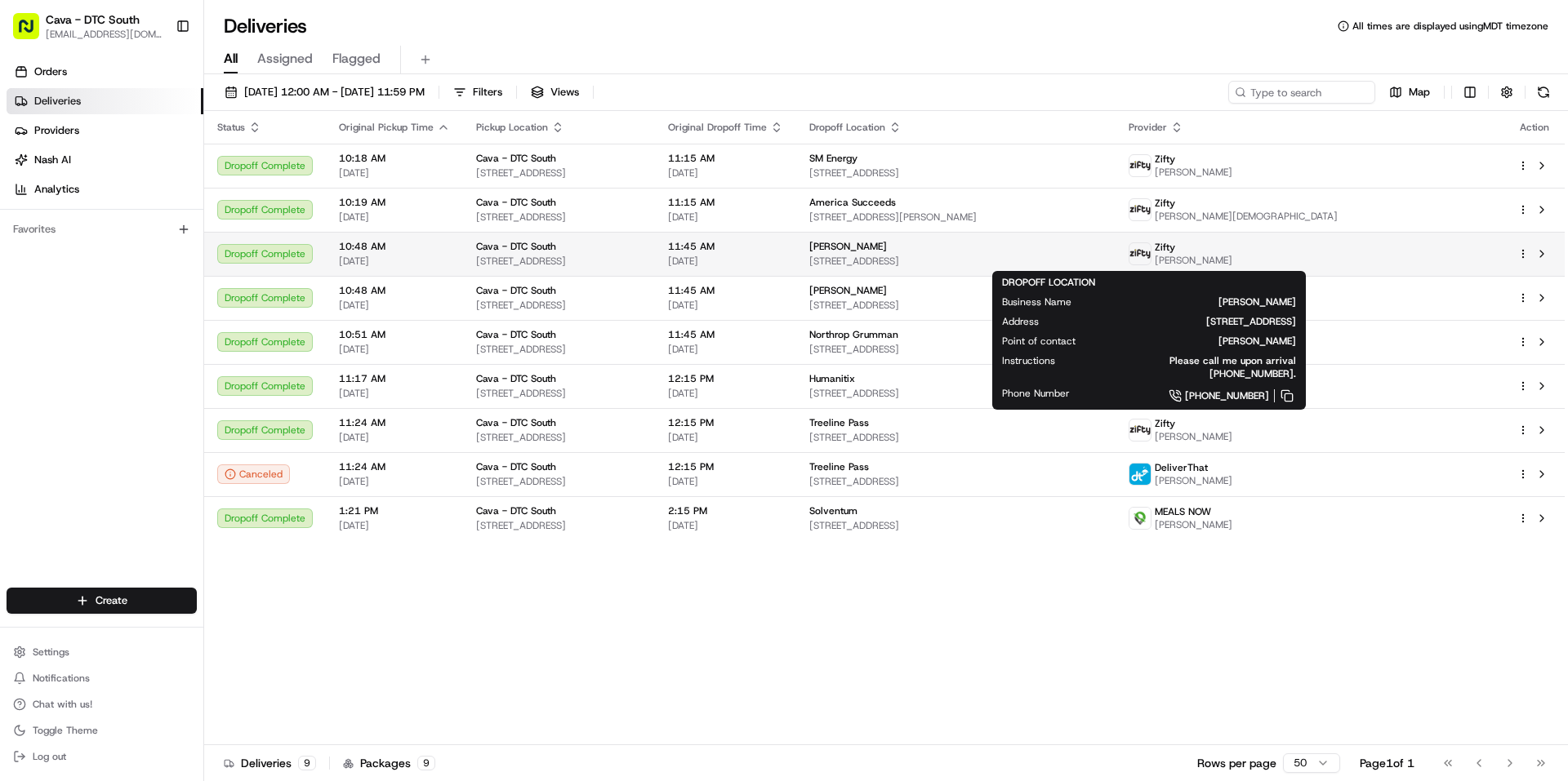
click at [1022, 256] on span "9700 E 56th Ave #100, Denver, CO 80239, USA" at bounding box center [956, 262] width 294 height 13
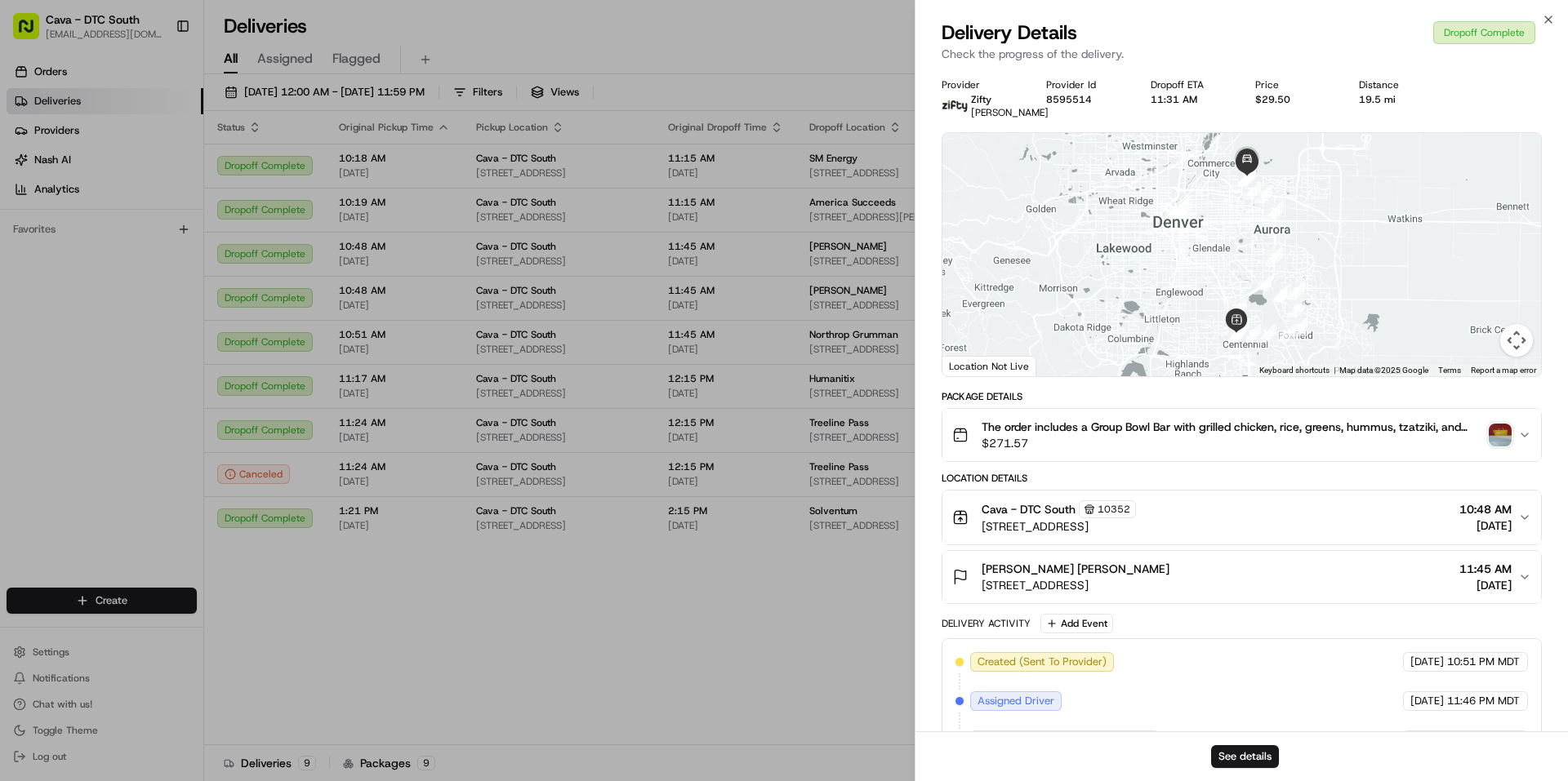
click at [1501, 447] on img "button" at bounding box center [1500, 434] width 23 height 23
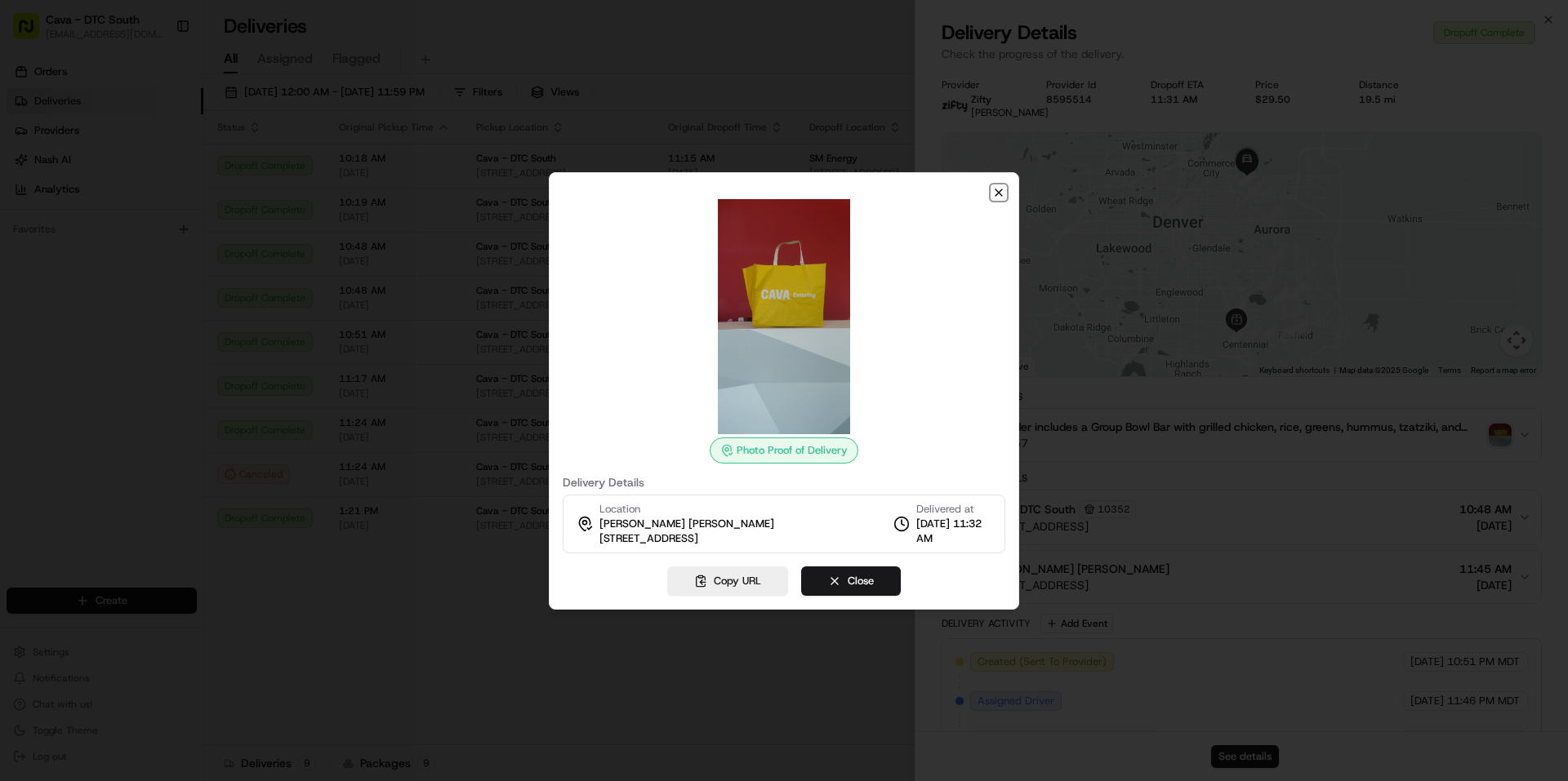
click at [1002, 194] on icon "button" at bounding box center [999, 193] width 13 height 13
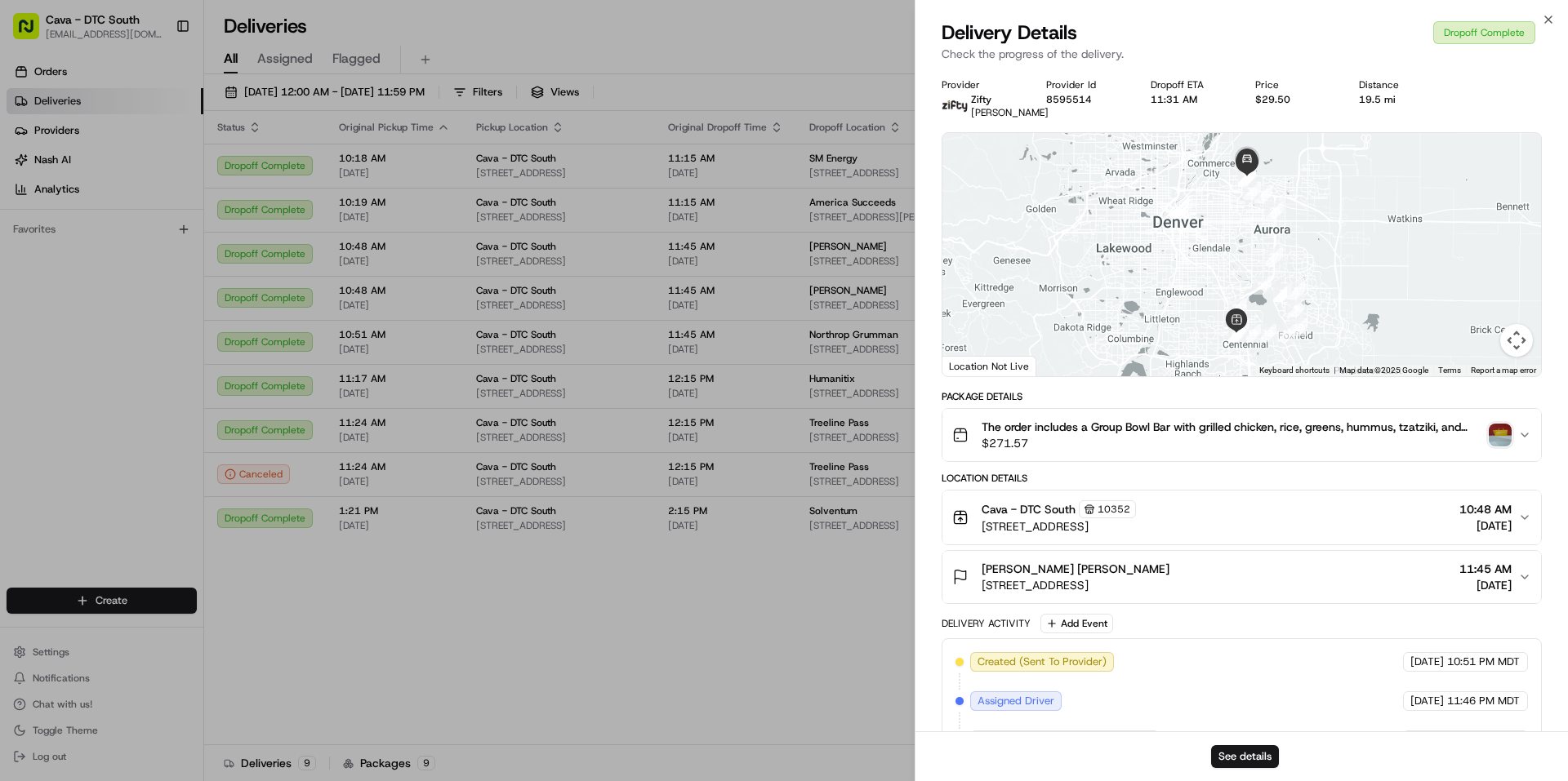
click at [1530, 442] on icon "button" at bounding box center [1525, 435] width 13 height 13
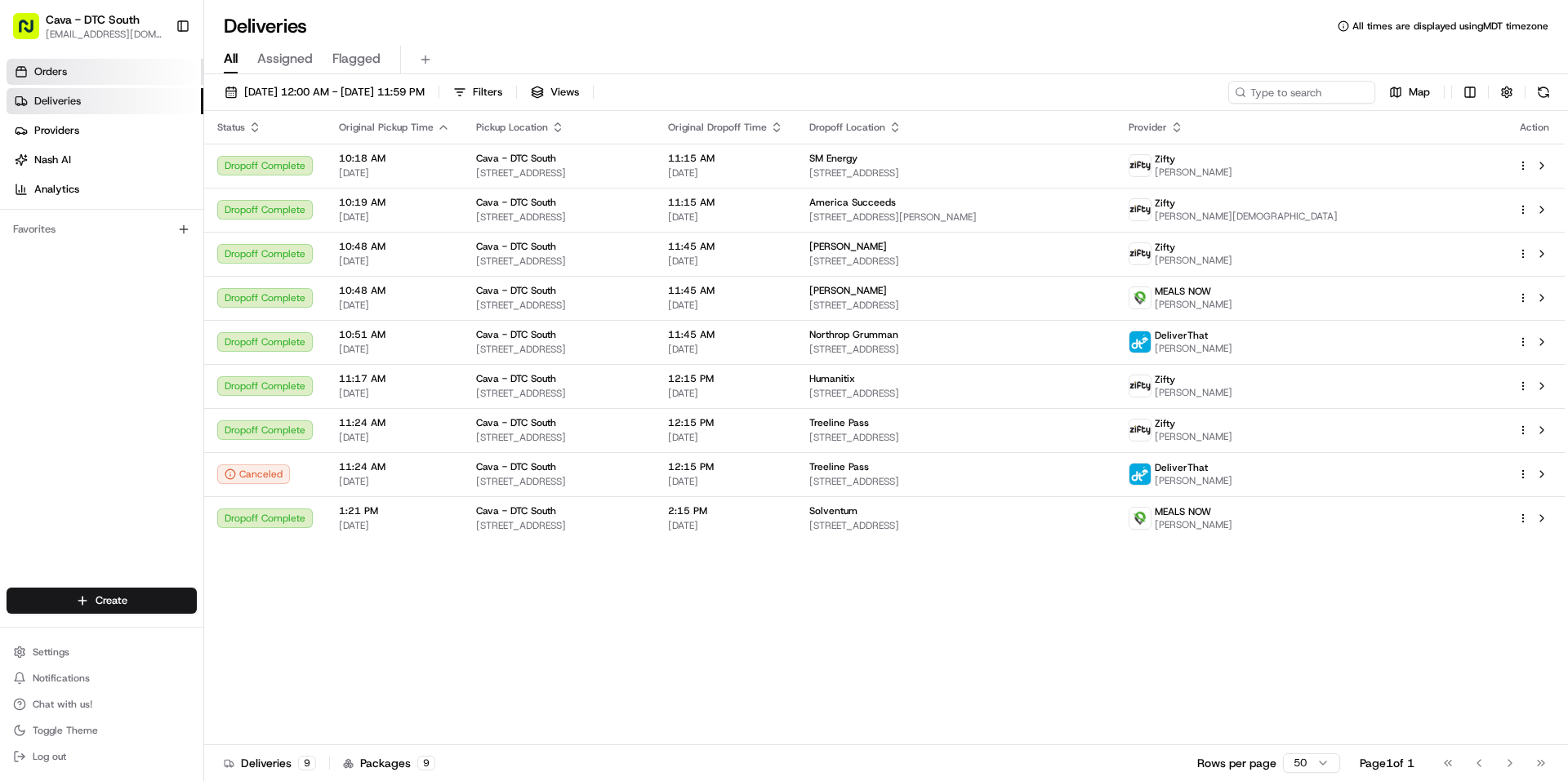
click at [112, 78] on link "Orders" at bounding box center [105, 72] width 197 height 26
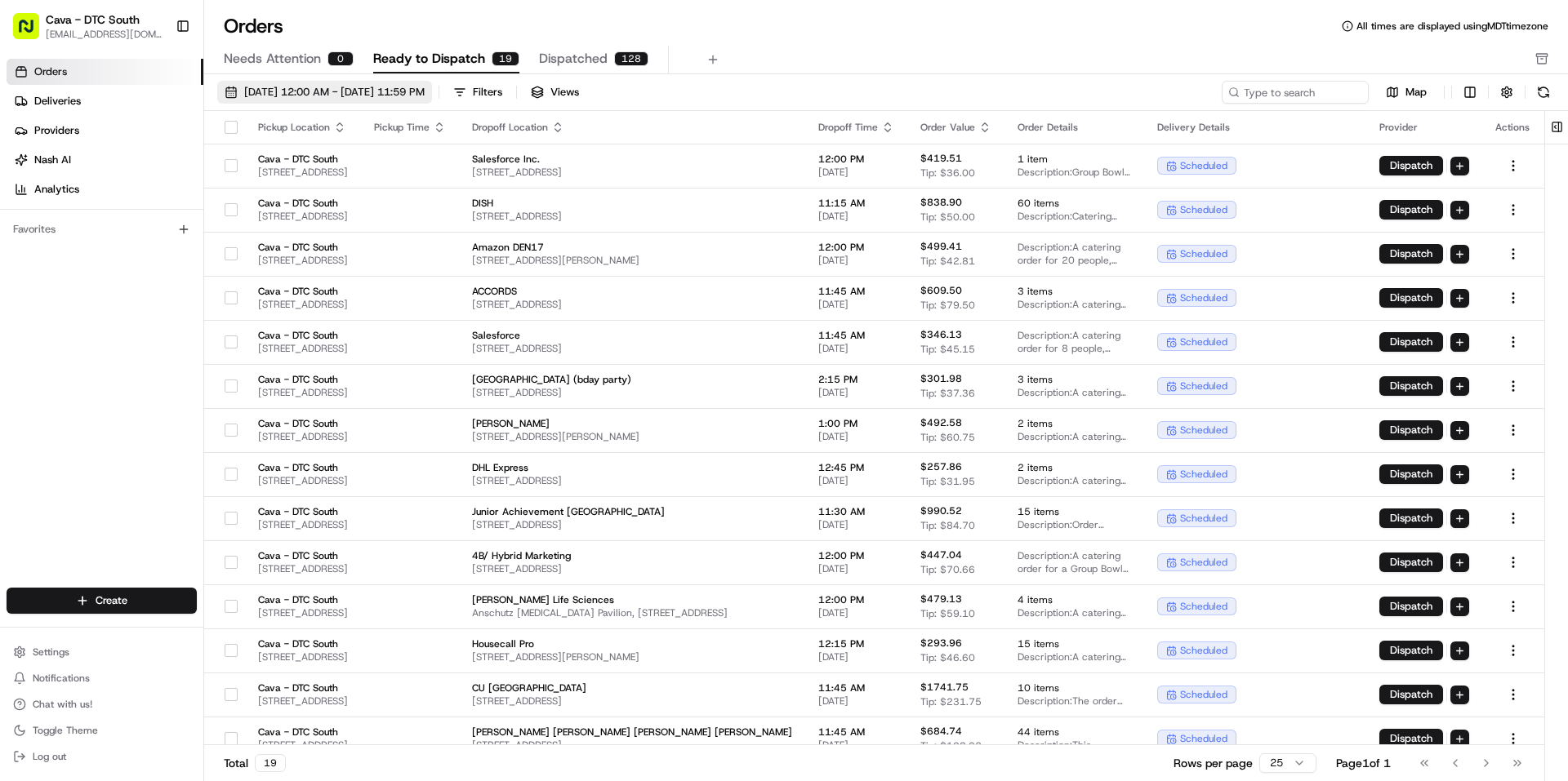
click at [260, 97] on span "08/01/2025 12:00 AM - 08/31/2025 11:59 PM" at bounding box center [334, 93] width 180 height 15
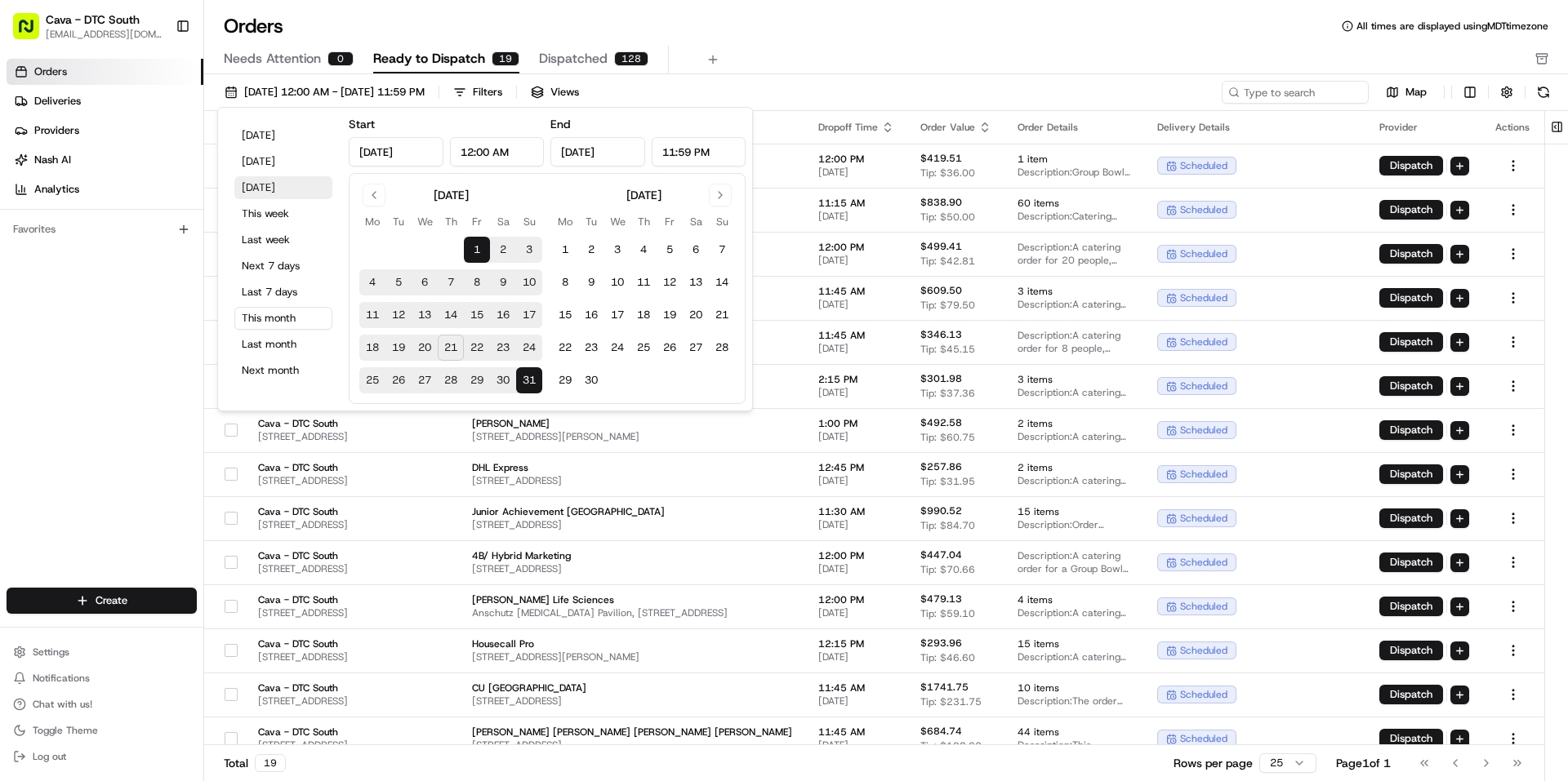
click at [283, 179] on button "Tomorrow" at bounding box center [283, 188] width 98 height 23
type input "Aug 22, 2025"
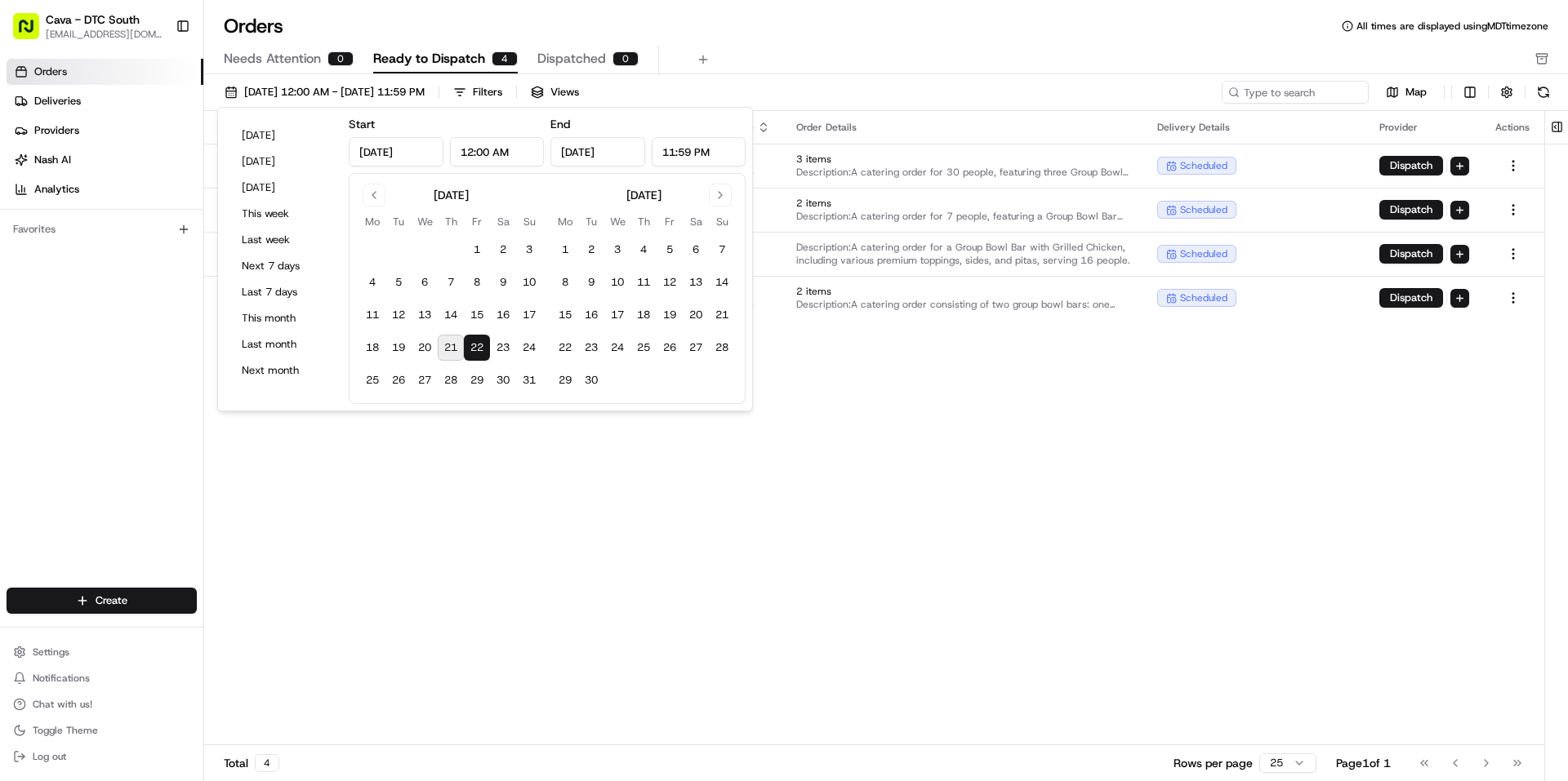
click at [865, 38] on div "Orders All times are displayed using MDT timezone" at bounding box center [886, 26] width 1364 height 26
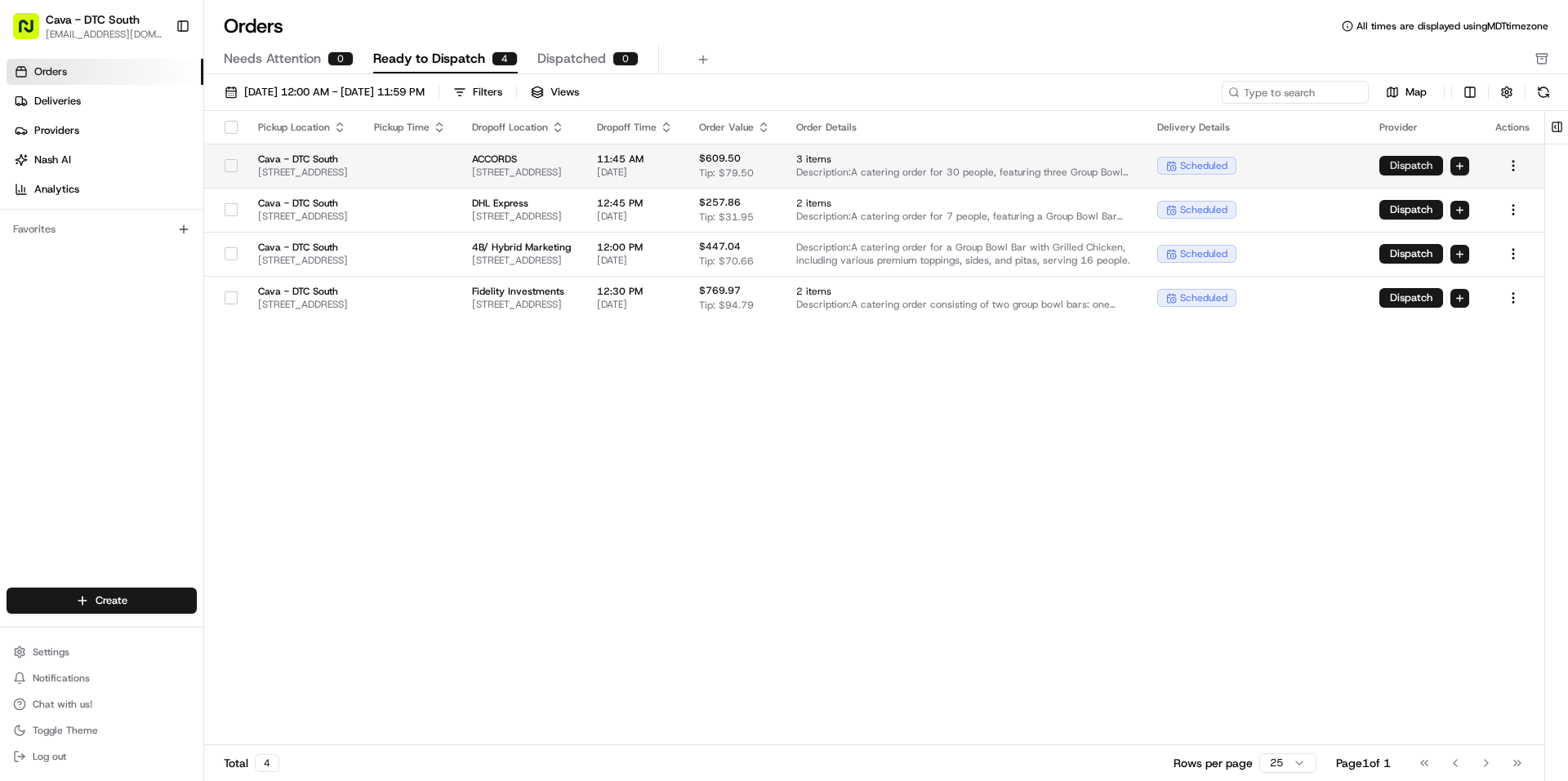
click at [1443, 164] on button "Dispatch" at bounding box center [1410, 166] width 63 height 20
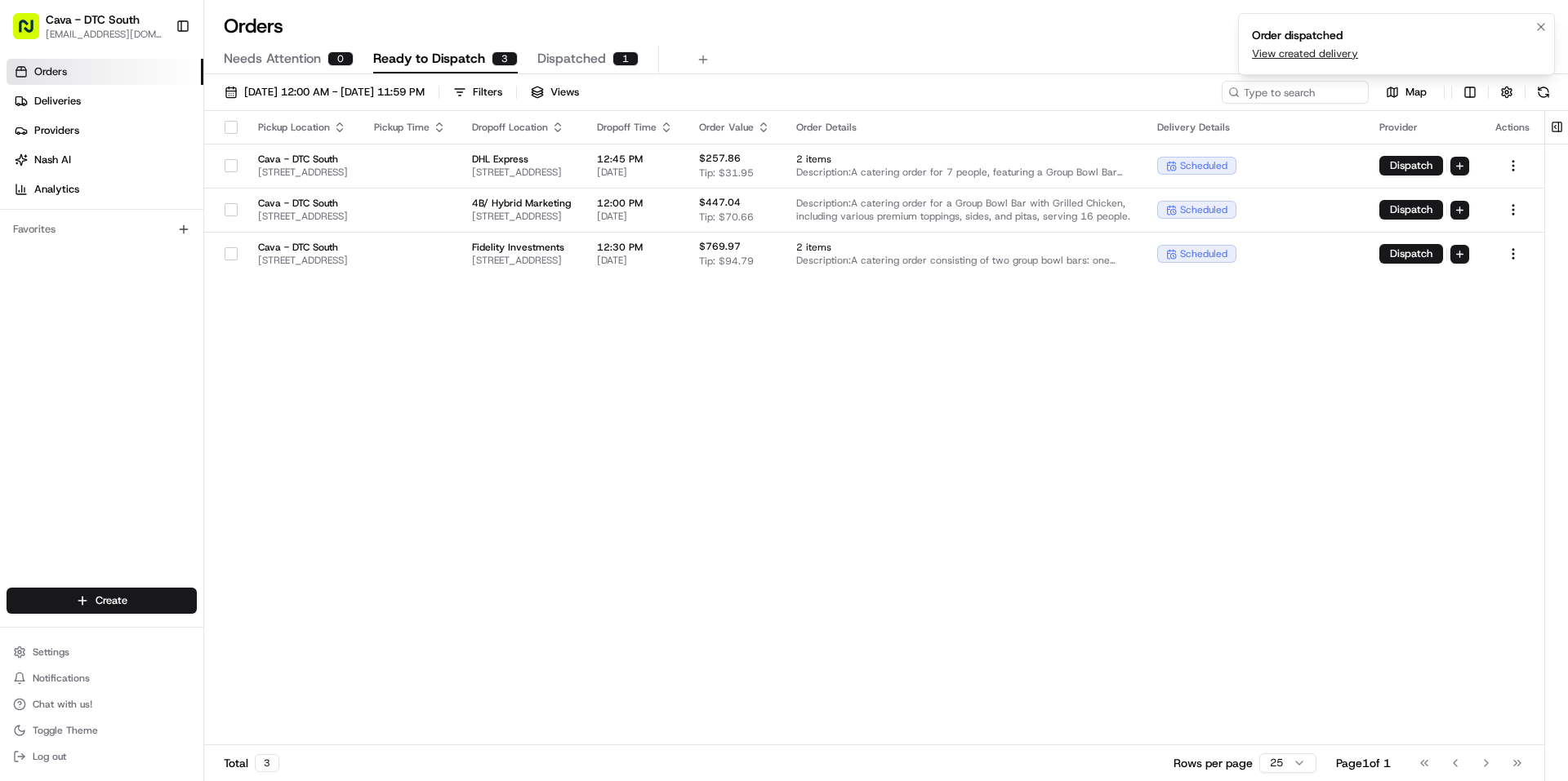
click at [1302, 57] on link "View created delivery" at bounding box center [1305, 54] width 106 height 15
click at [1309, 54] on link "View created delivery" at bounding box center [1305, 54] width 106 height 15
click at [571, 56] on span "Dispatched" at bounding box center [572, 59] width 68 height 20
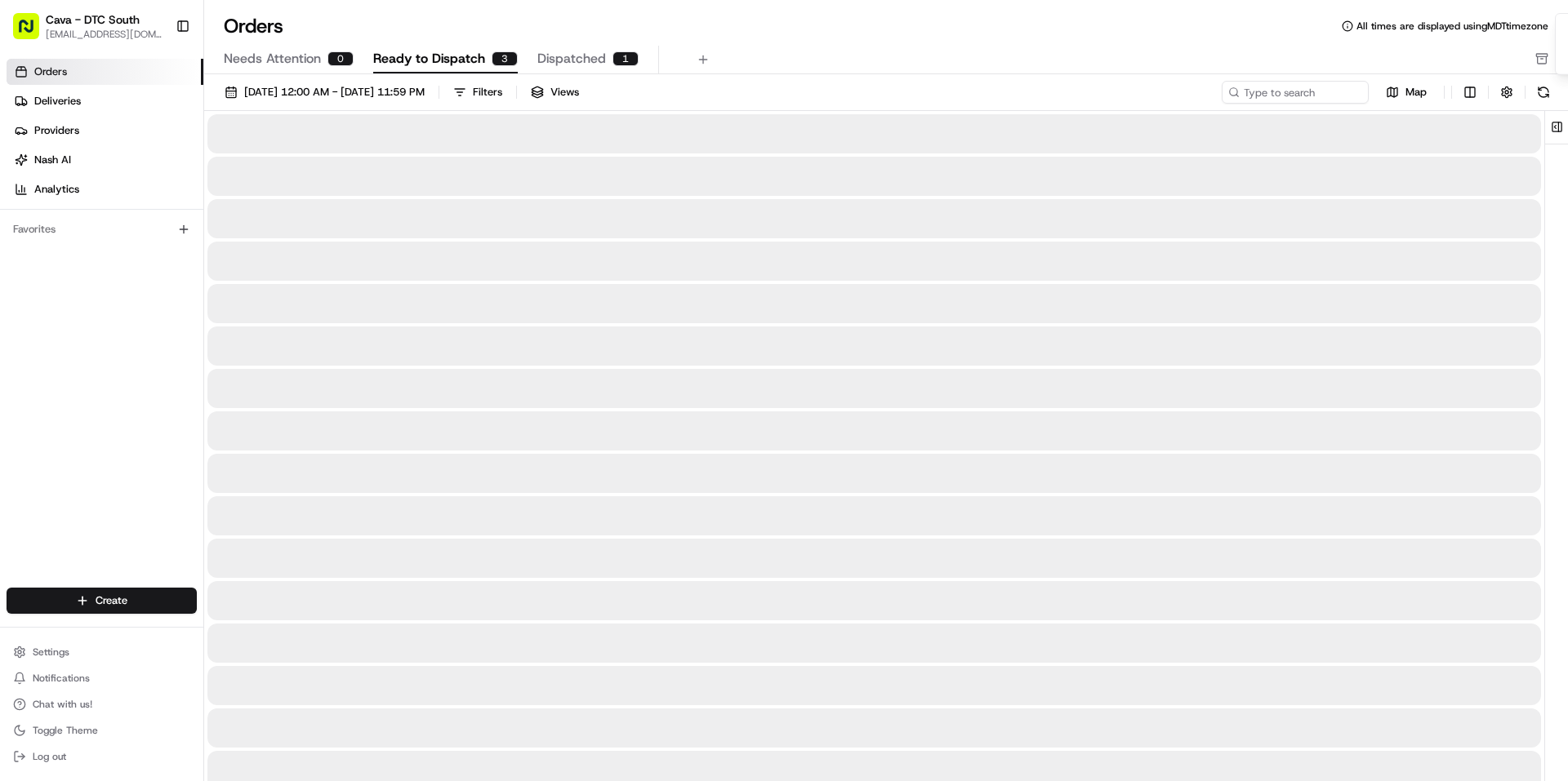
click at [433, 55] on span "Ready to Dispatch" at bounding box center [429, 59] width 112 height 20
click at [547, 49] on span "Dispatched" at bounding box center [572, 59] width 68 height 20
click at [393, 60] on span "Ready to Dispatch" at bounding box center [429, 59] width 112 height 20
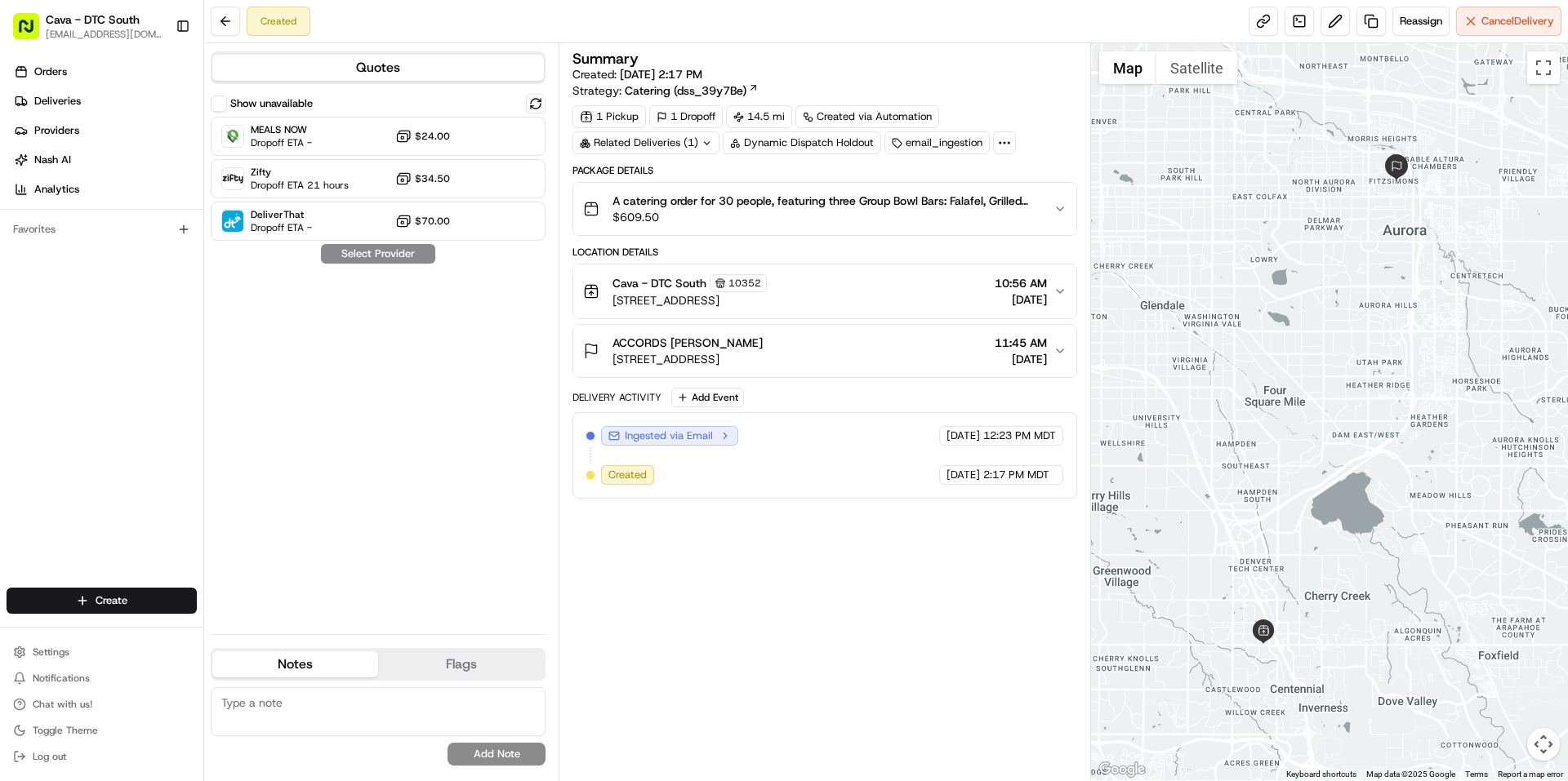
click at [261, 26] on div "Created" at bounding box center [278, 21] width 63 height 29
click at [1398, 10] on button "Reassign" at bounding box center [1420, 21] width 58 height 29
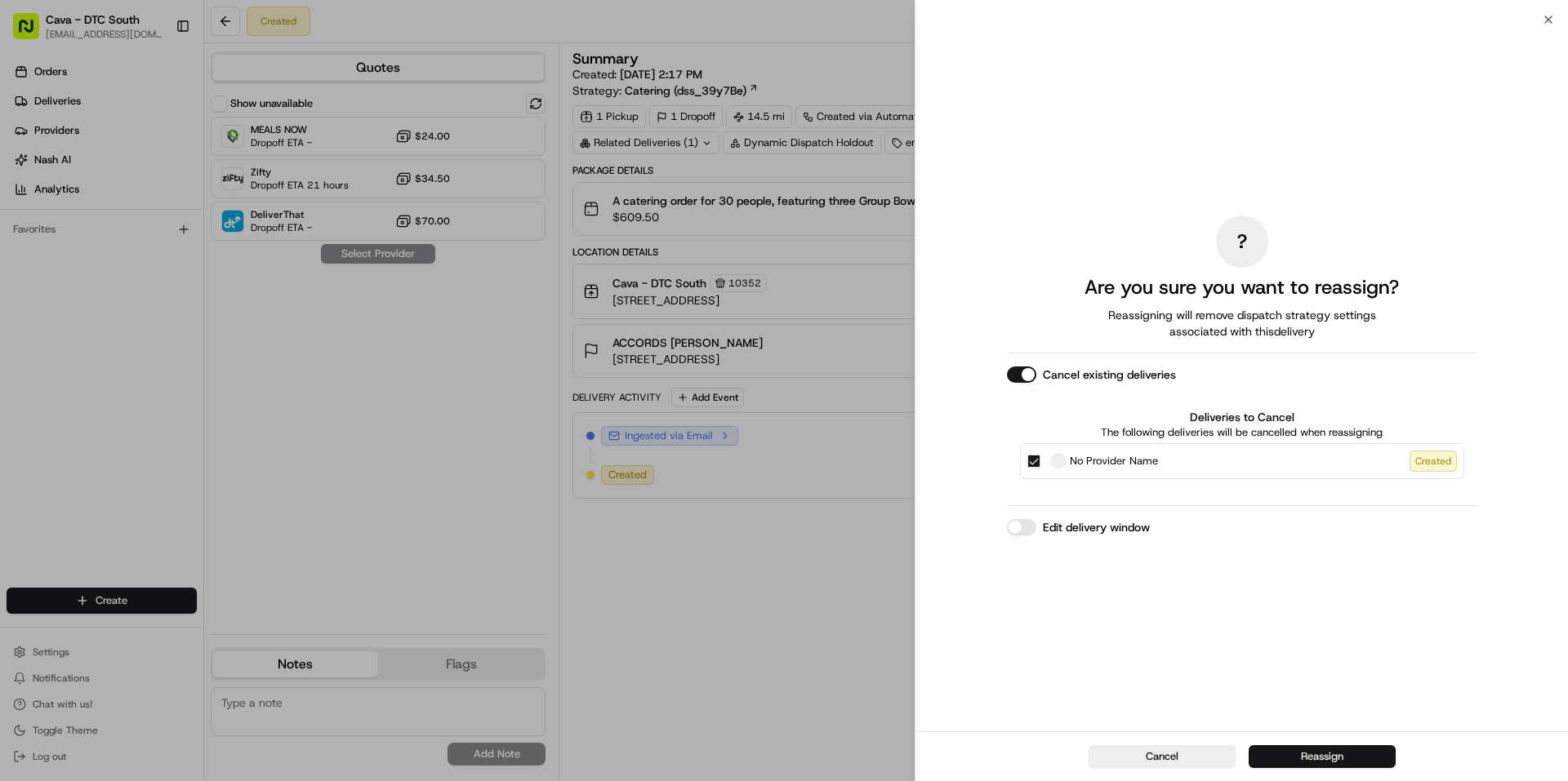
click at [1317, 758] on button "Reassign" at bounding box center [1322, 756] width 147 height 23
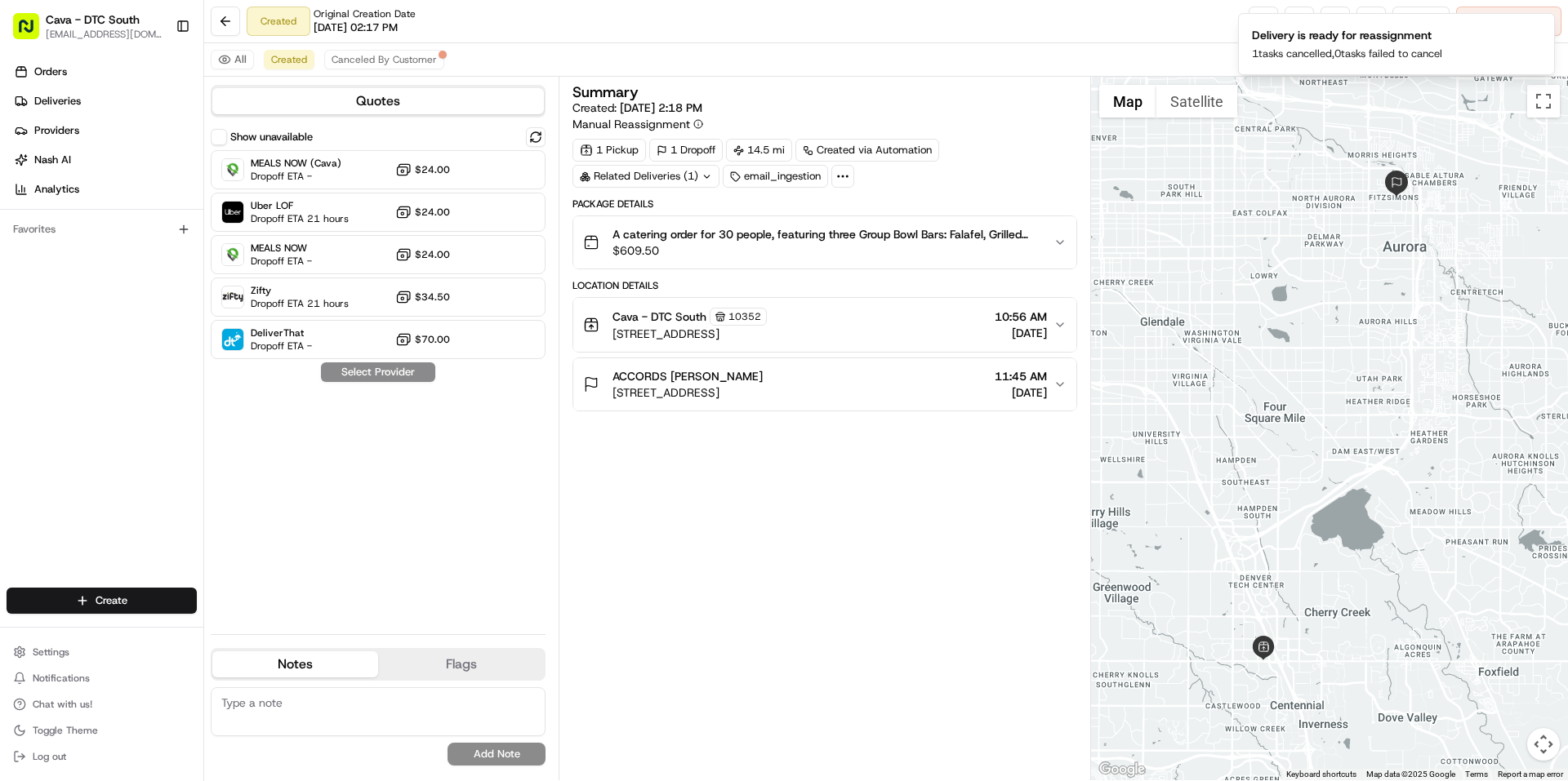
click at [783, 568] on div "Summary Created: 08/21/2025 2:18 PM Manual Reassignment 1 Pickup 1 Dropoff 14.5…" at bounding box center [824, 428] width 503 height 688
click at [223, 9] on button at bounding box center [225, 21] width 29 height 29
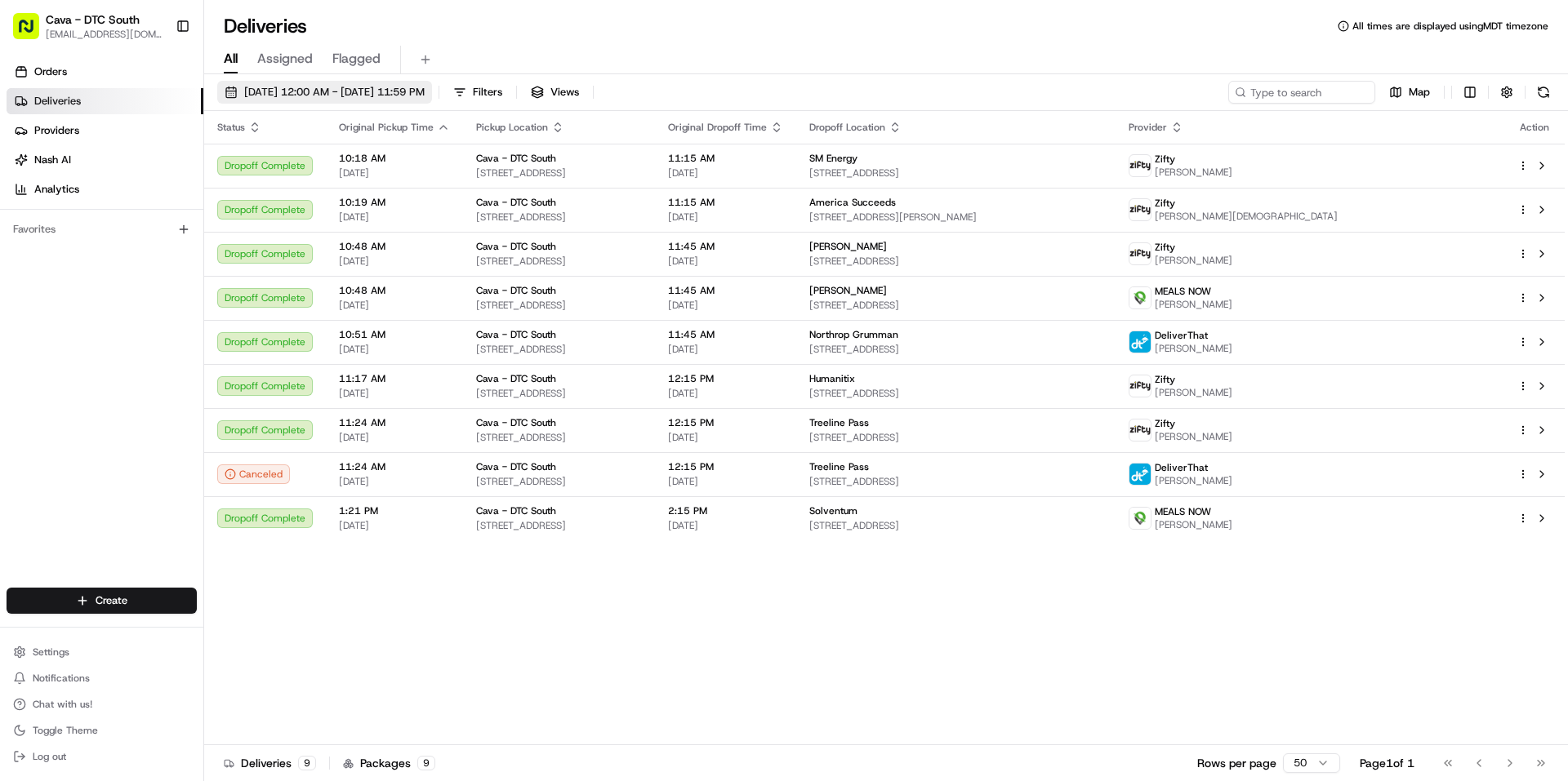
click at [290, 94] on span "08/21/2025 12:00 AM - 08/21/2025 11:59 PM" at bounding box center [334, 93] width 180 height 15
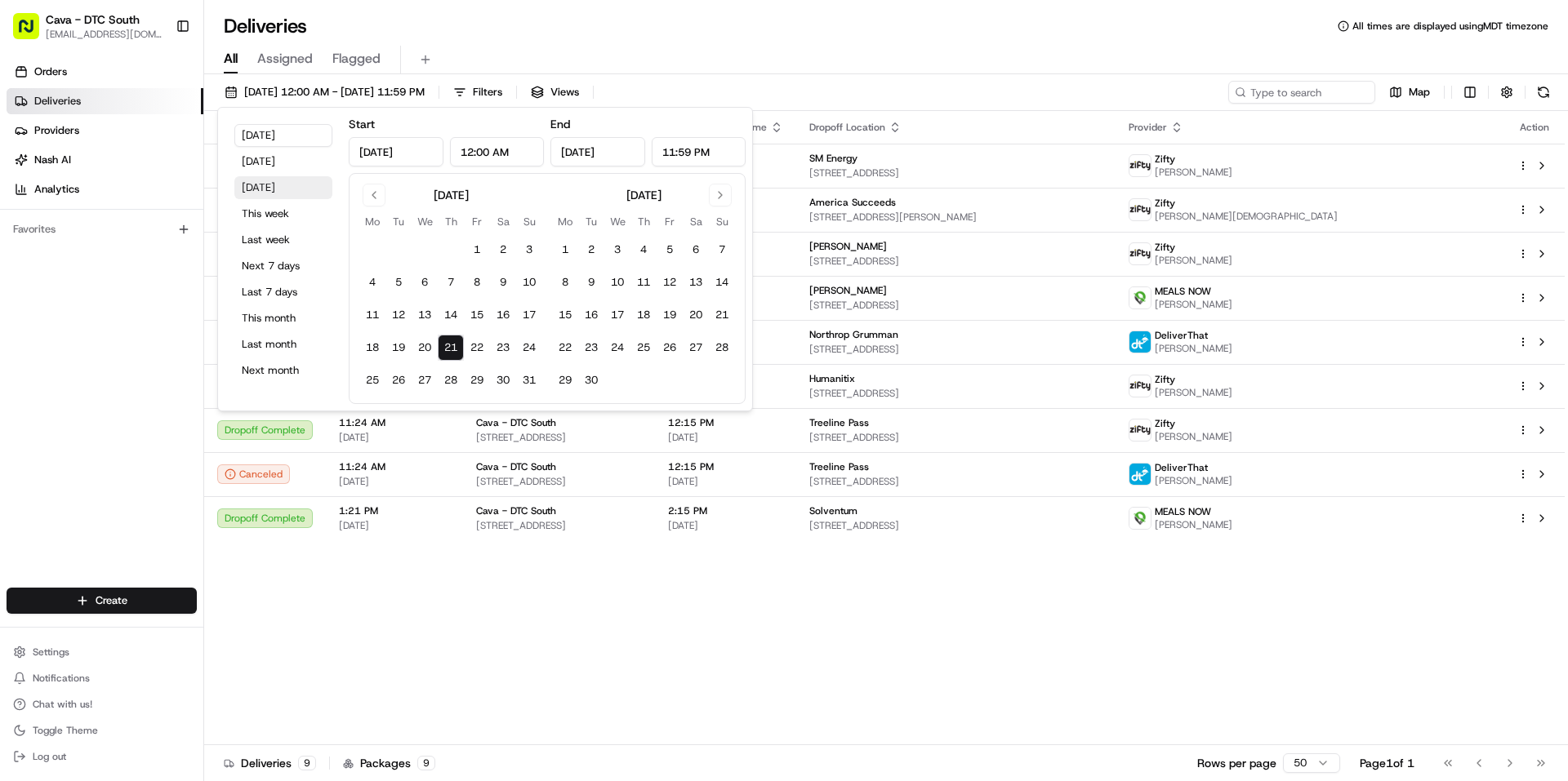
click at [276, 188] on button "Tomorrow" at bounding box center [283, 188] width 98 height 23
type input "Aug 22, 2025"
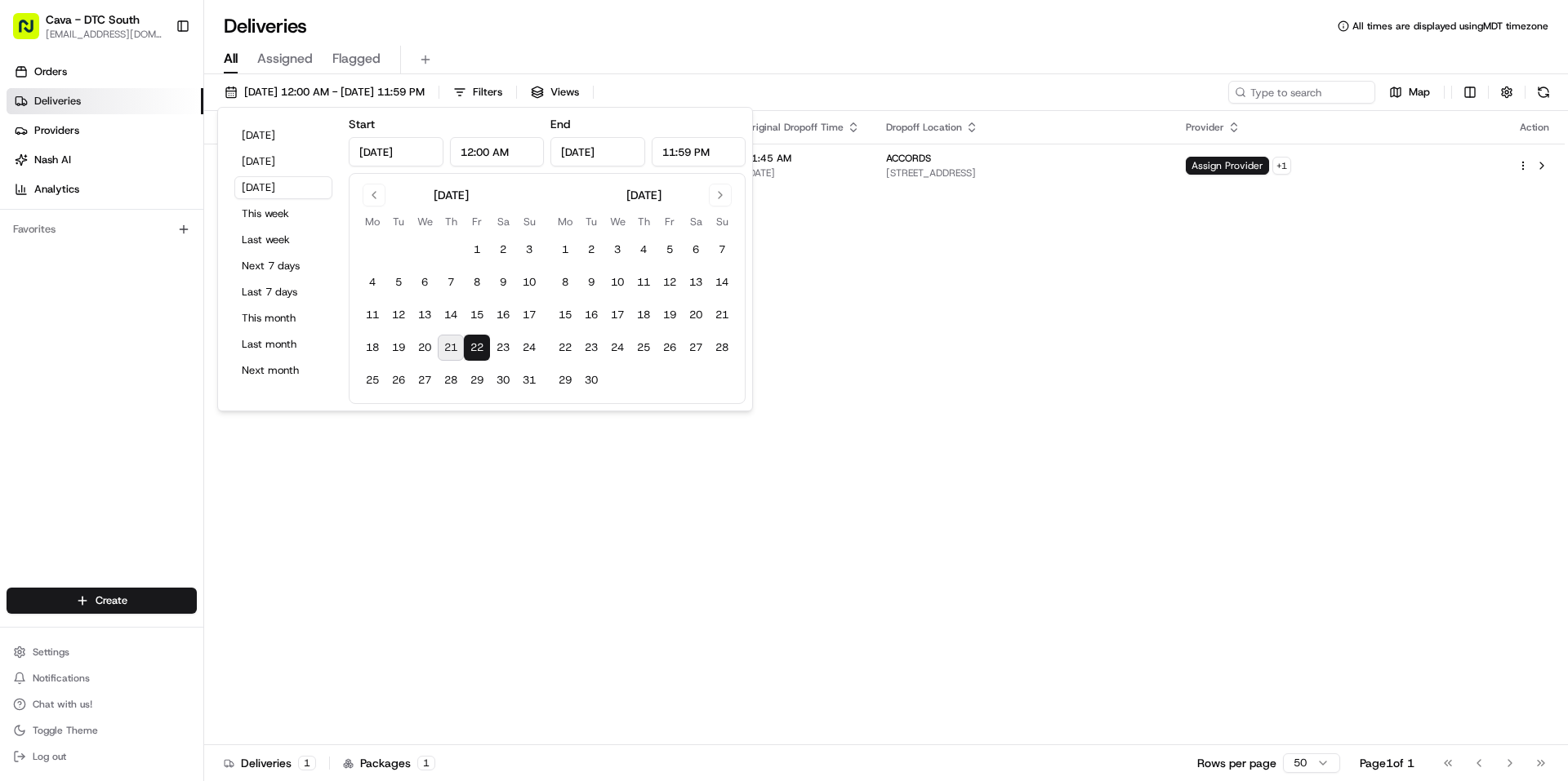
click at [592, 29] on div "Deliveries All times are displayed using MDT timezone" at bounding box center [886, 26] width 1364 height 26
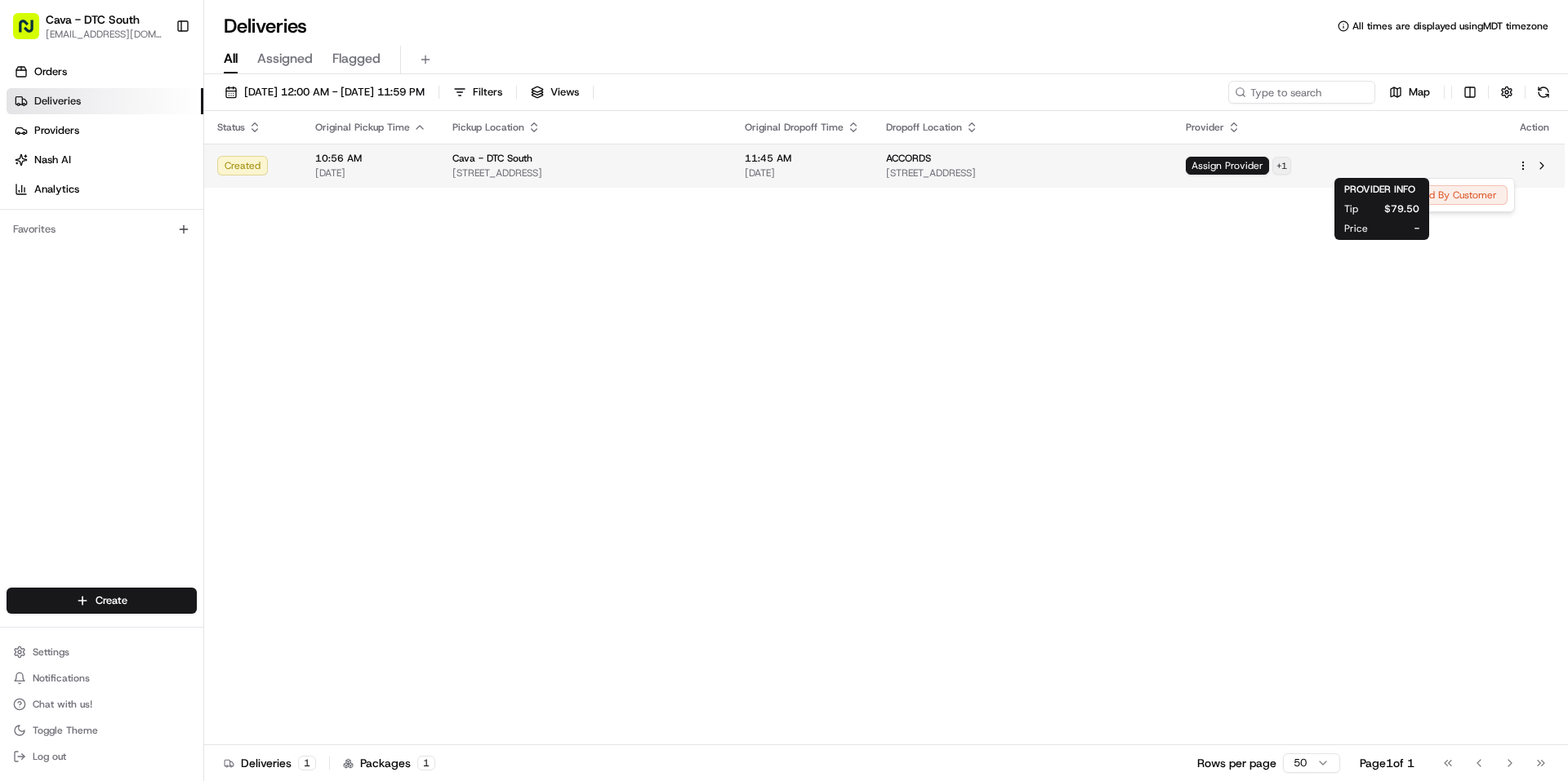
click at [1425, 165] on html "Cava - DTC South dtcsouth@cava.com Toggle Sidebar Orders Deliveries Providers N…" at bounding box center [784, 390] width 1568 height 781
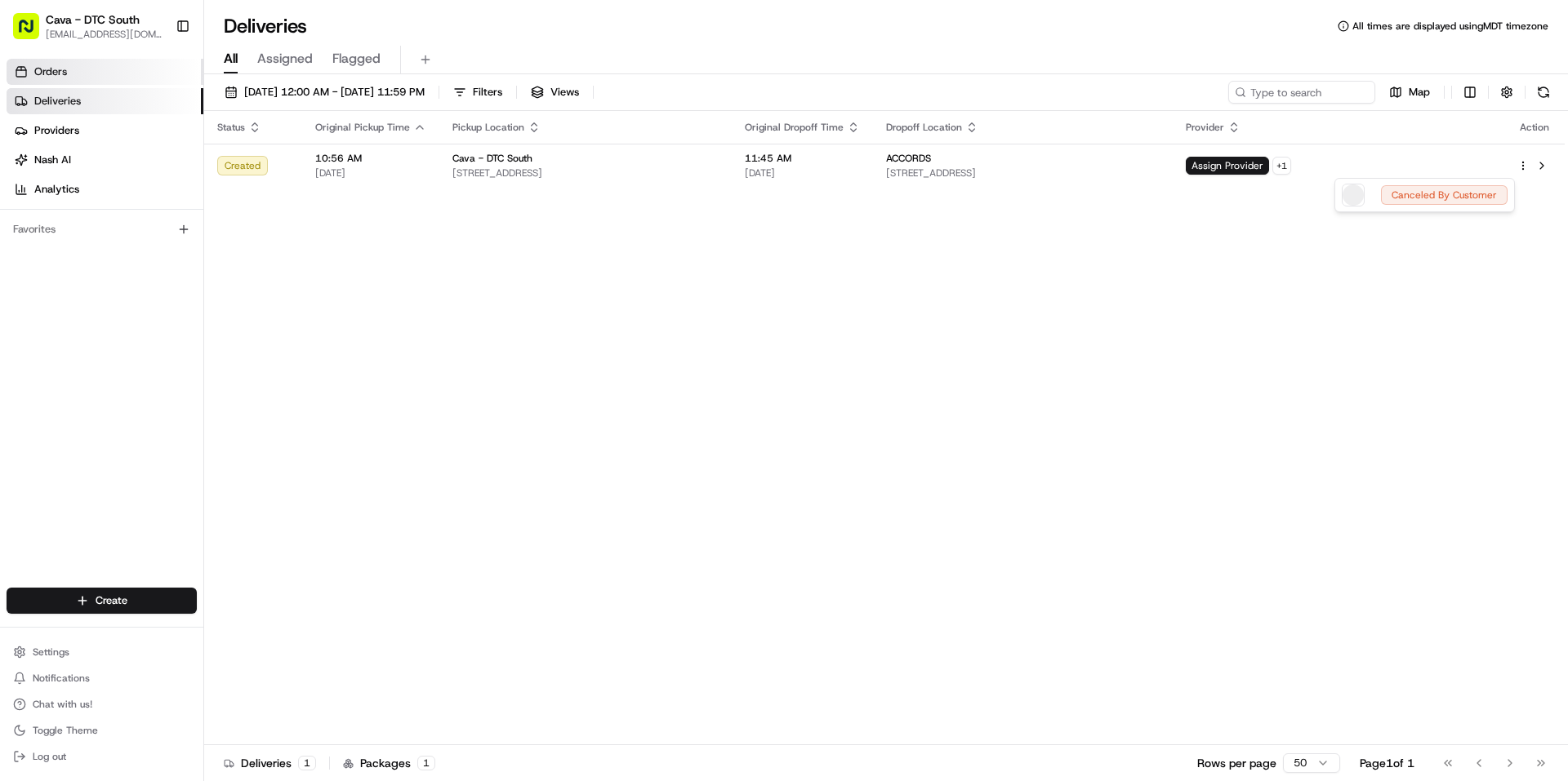
click at [72, 66] on html "Cava - DTC South dtcsouth@cava.com Toggle Sidebar Orders Deliveries Providers N…" at bounding box center [784, 390] width 1568 height 781
click at [52, 76] on span "Orders" at bounding box center [50, 72] width 33 height 15
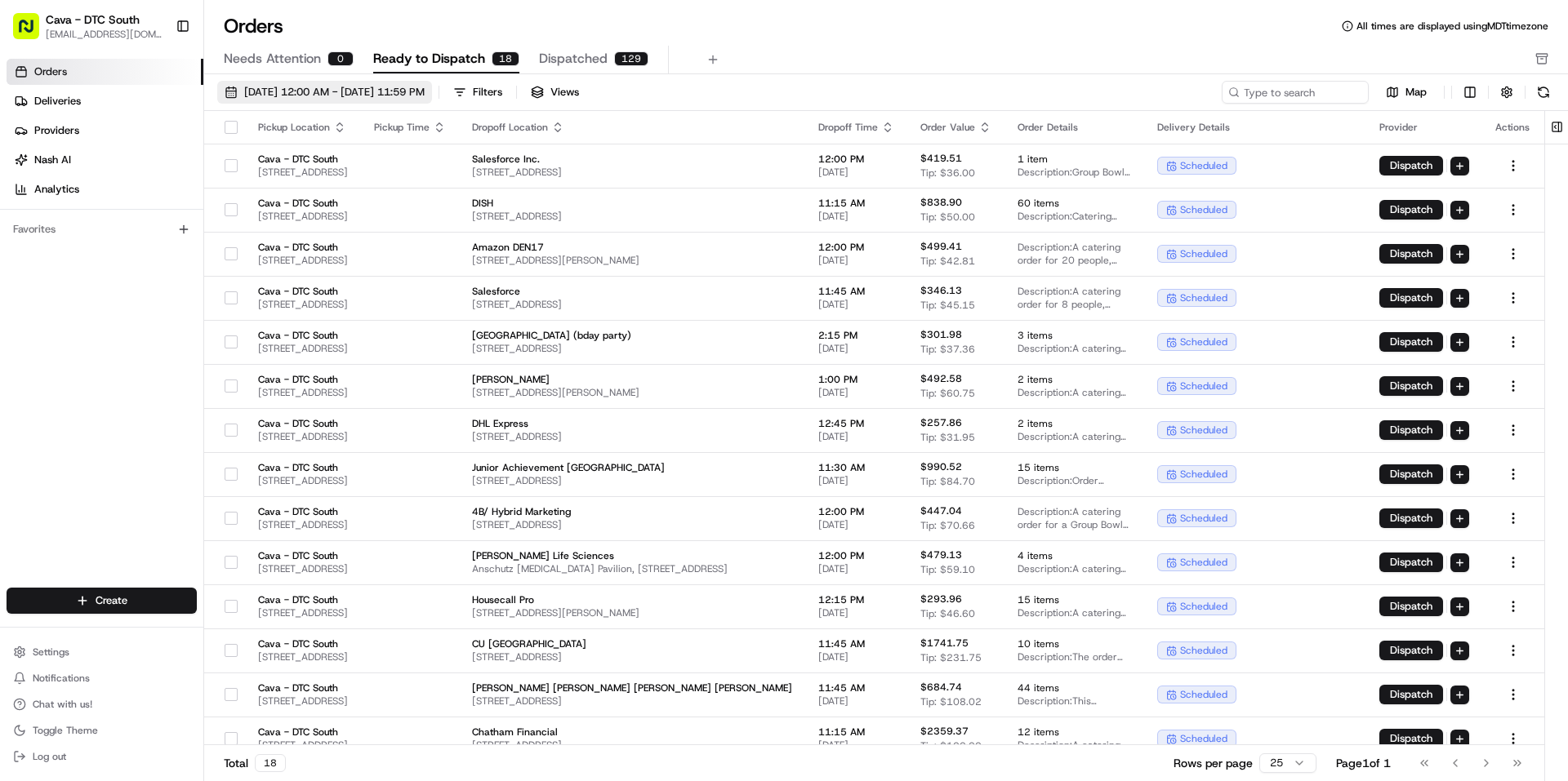
click at [290, 93] on span "08/01/2025 12:00 AM - 08/31/2025 11:59 PM" at bounding box center [334, 93] width 180 height 15
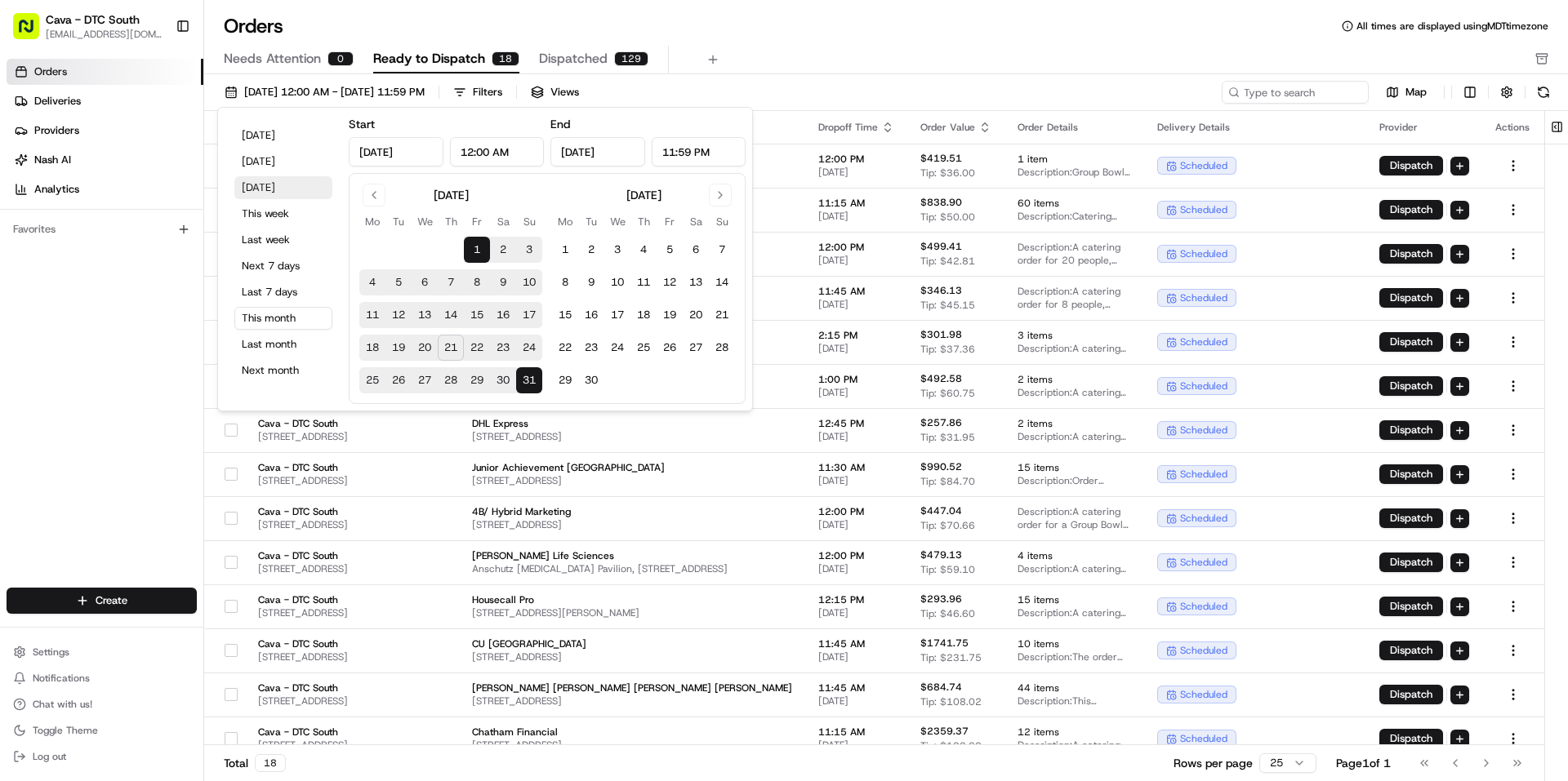
click at [277, 184] on button "Tomorrow" at bounding box center [283, 188] width 98 height 23
type input "Aug 22, 2025"
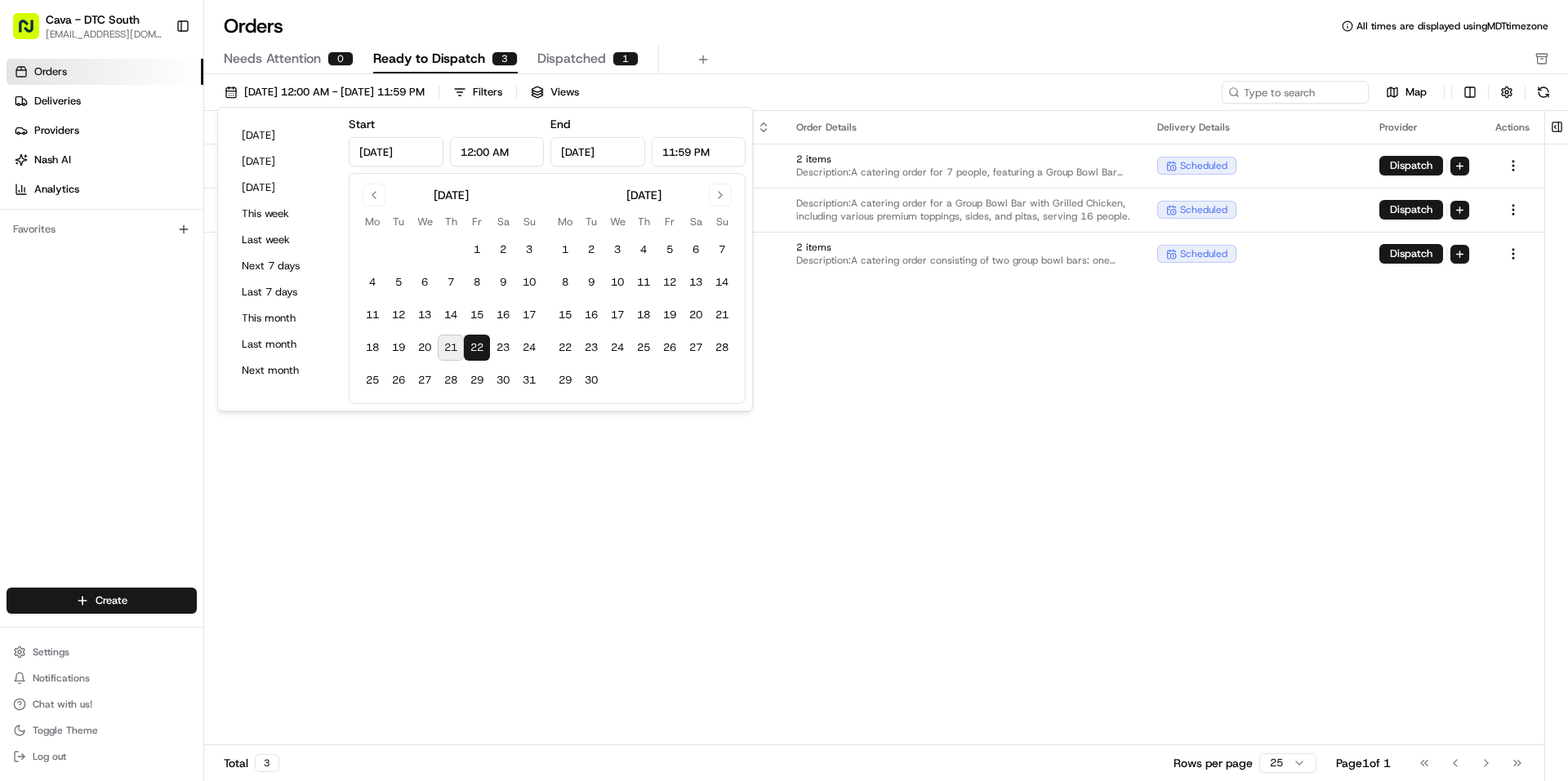
click at [1037, 449] on div "Pickup Location Pickup Time Dropoff Location Dropoff Time Order Value Order Det…" at bounding box center [874, 428] width 1340 height 634
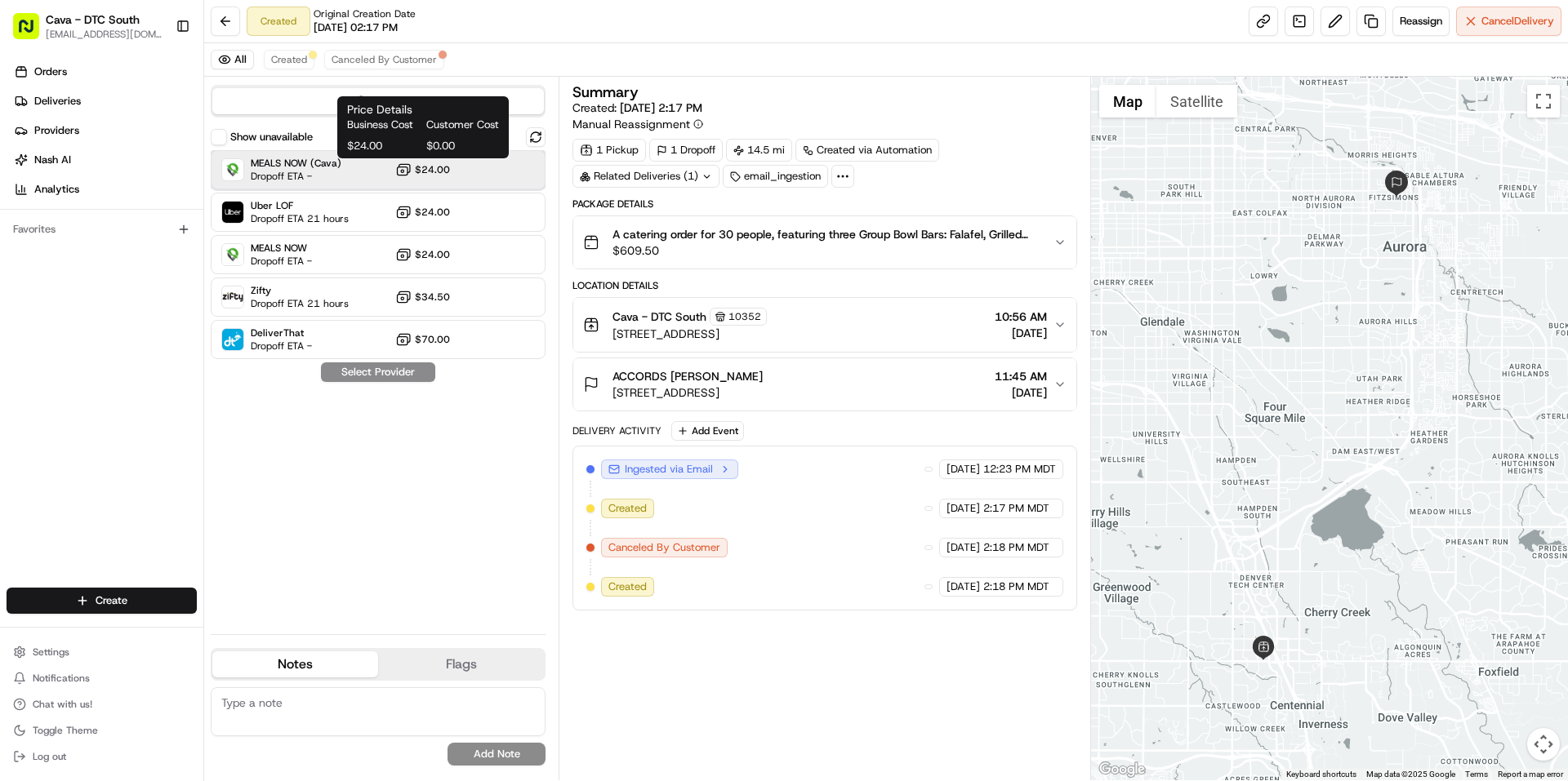
click at [453, 159] on div "MEALS NOW (Cava) Dropoff ETA - $24.00" at bounding box center [378, 169] width 335 height 39
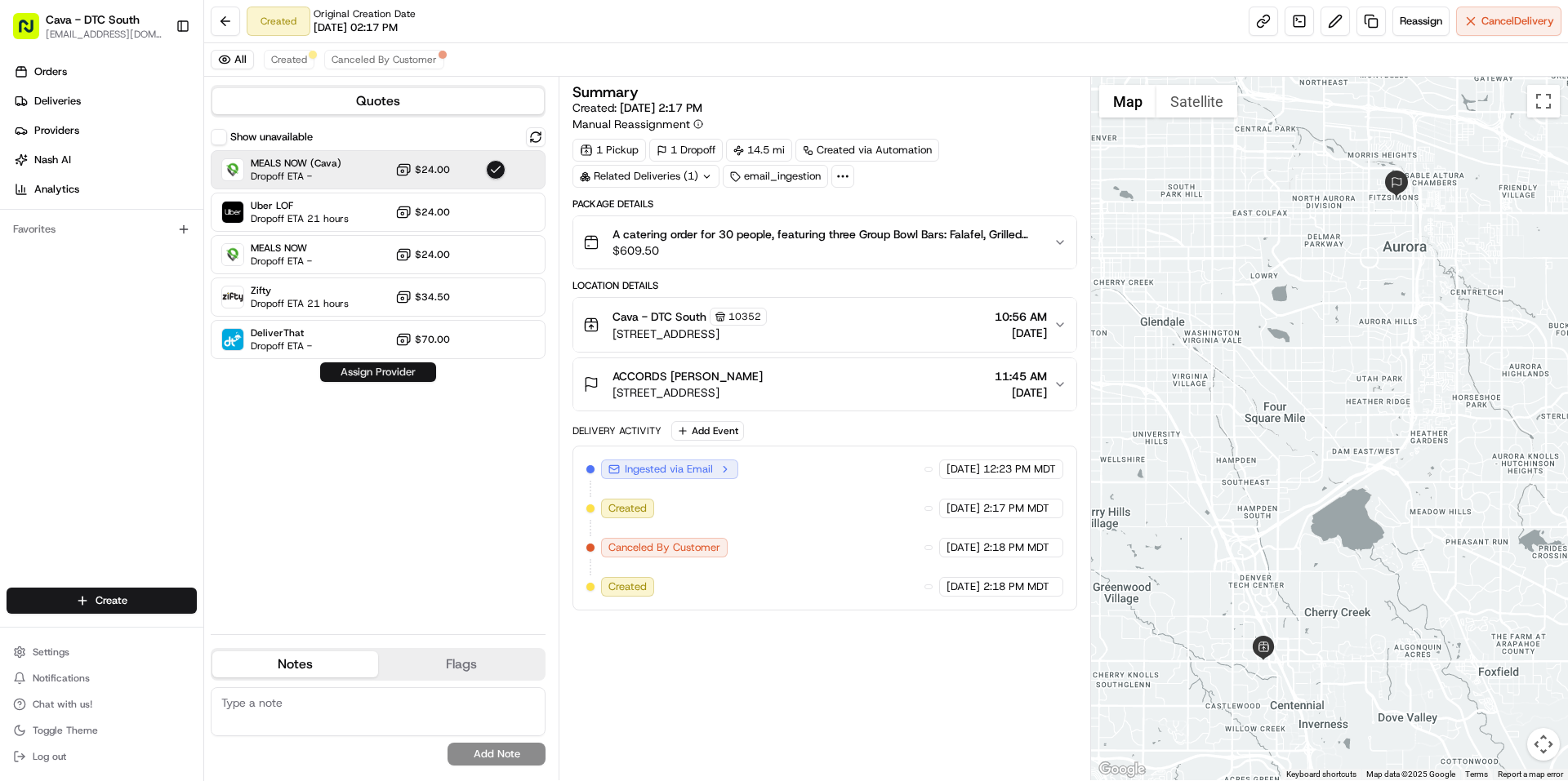
click at [408, 377] on button "Assign Provider" at bounding box center [378, 373] width 116 height 20
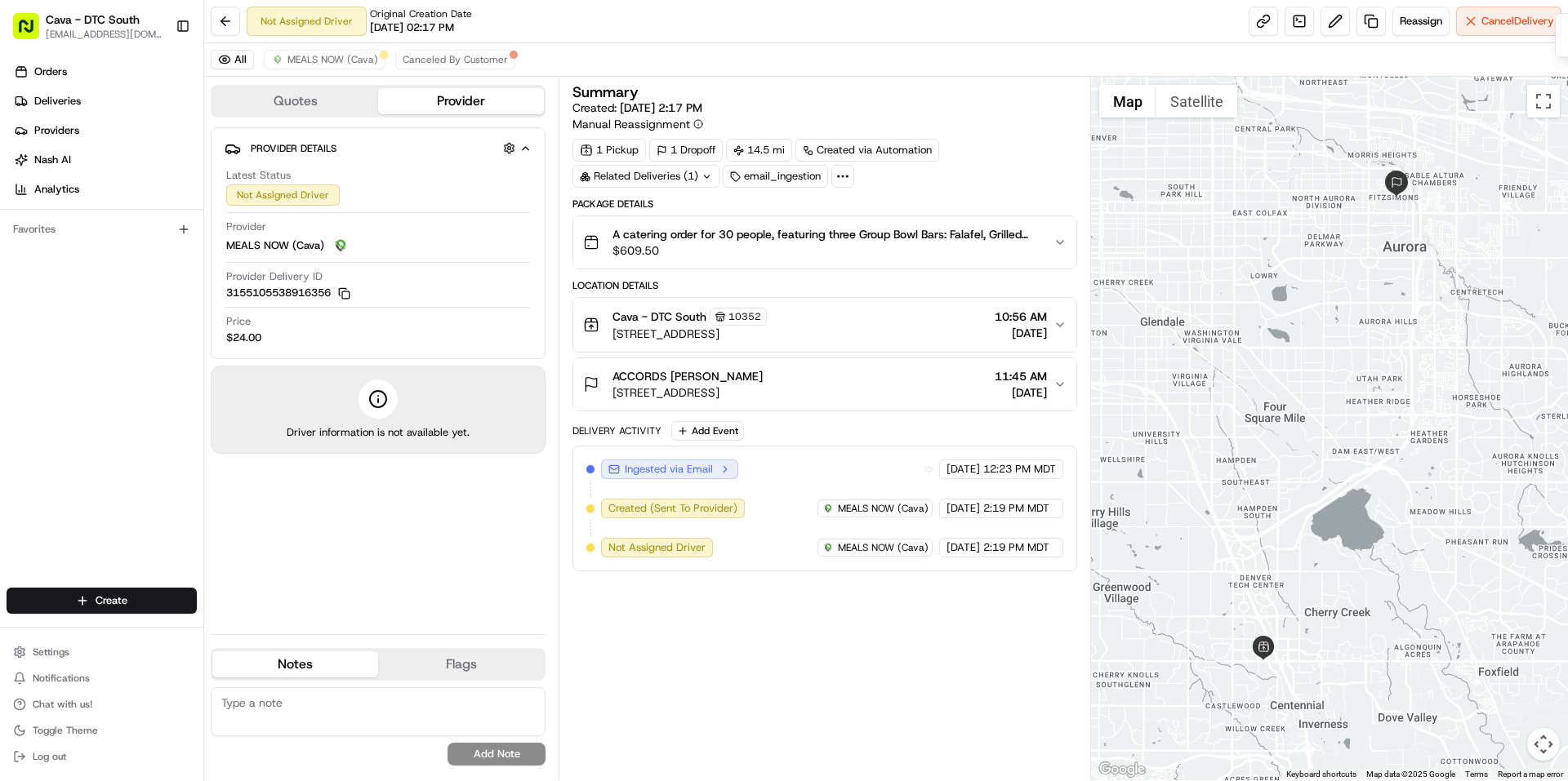
click at [657, 633] on div "Summary Created: [DATE] 2:17 PM Manual Reassignment 1 Pickup 1 Dropoff 14.5 mi …" at bounding box center [824, 428] width 503 height 688
